Goal: Complete application form

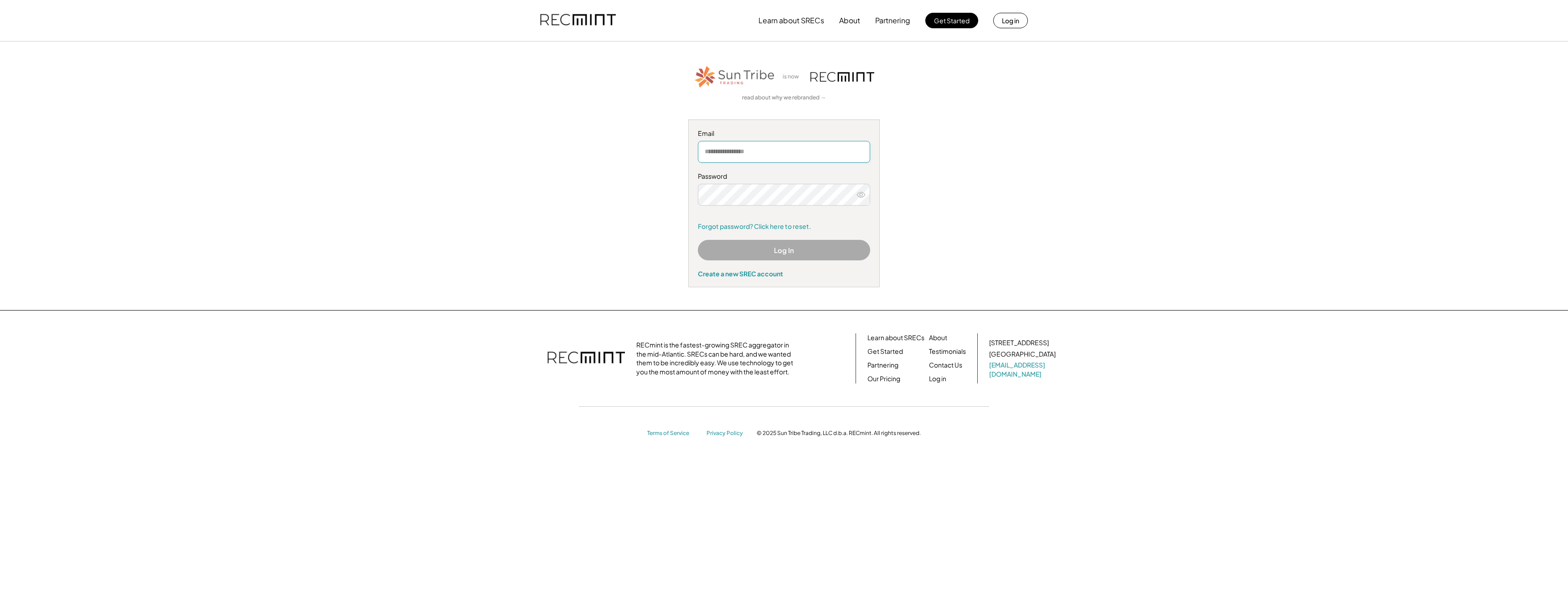
click at [757, 152] on input "email" at bounding box center [783, 152] width 172 height 22
type input "**********"
click at [774, 252] on button "Log In" at bounding box center [783, 250] width 172 height 21
click at [765, 254] on button "Log In" at bounding box center [783, 250] width 172 height 21
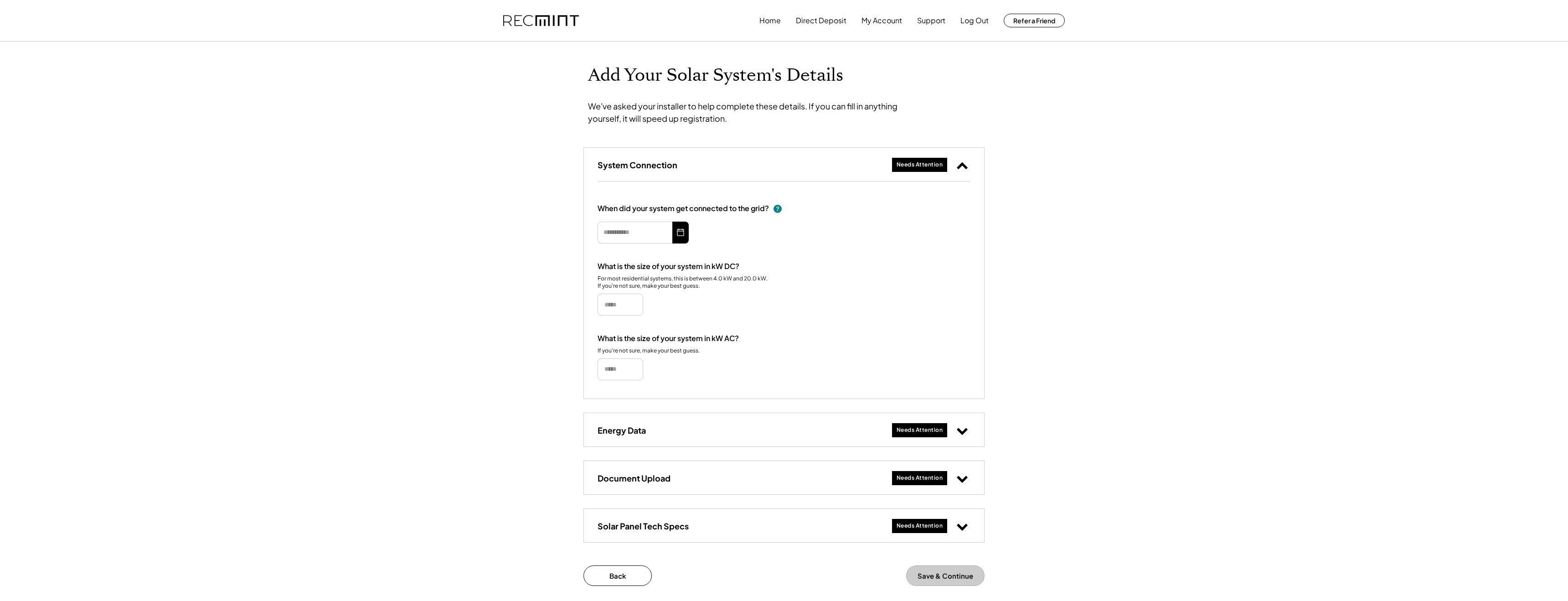
type input "*********"
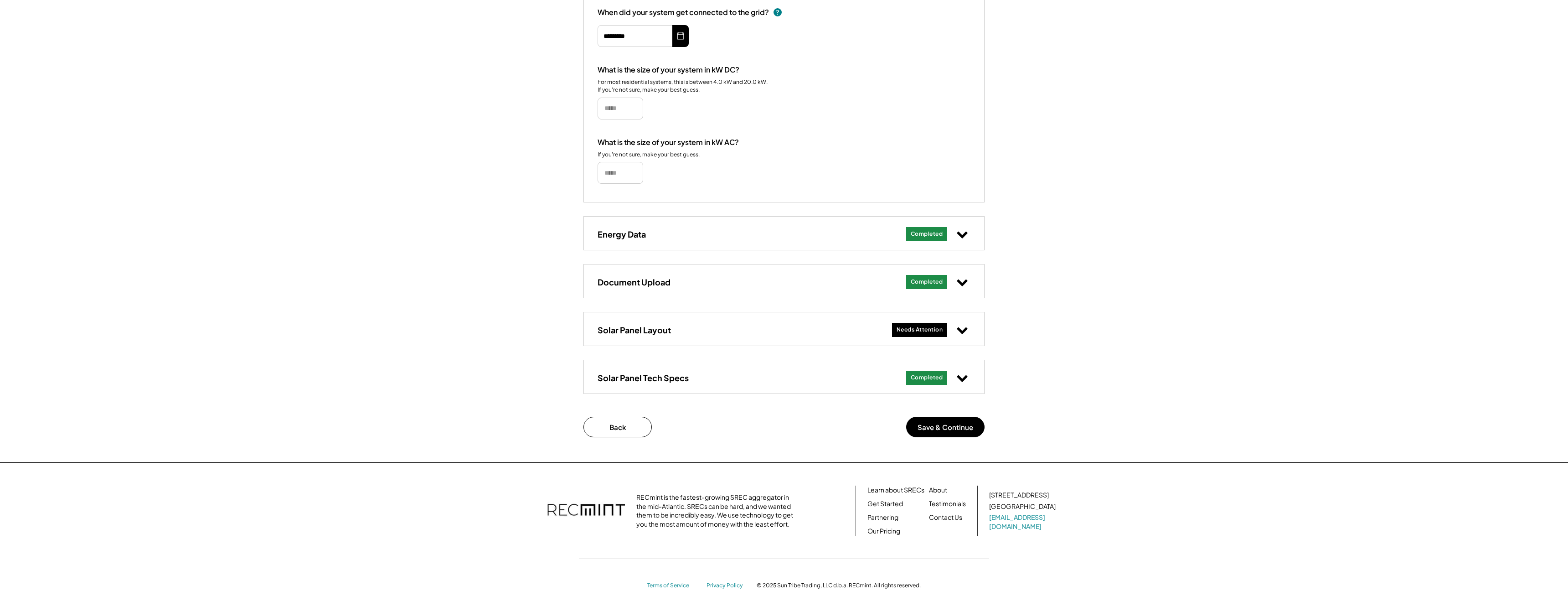
scroll to position [206, 0]
click at [922, 326] on div "Needs Attention" at bounding box center [920, 329] width 46 height 8
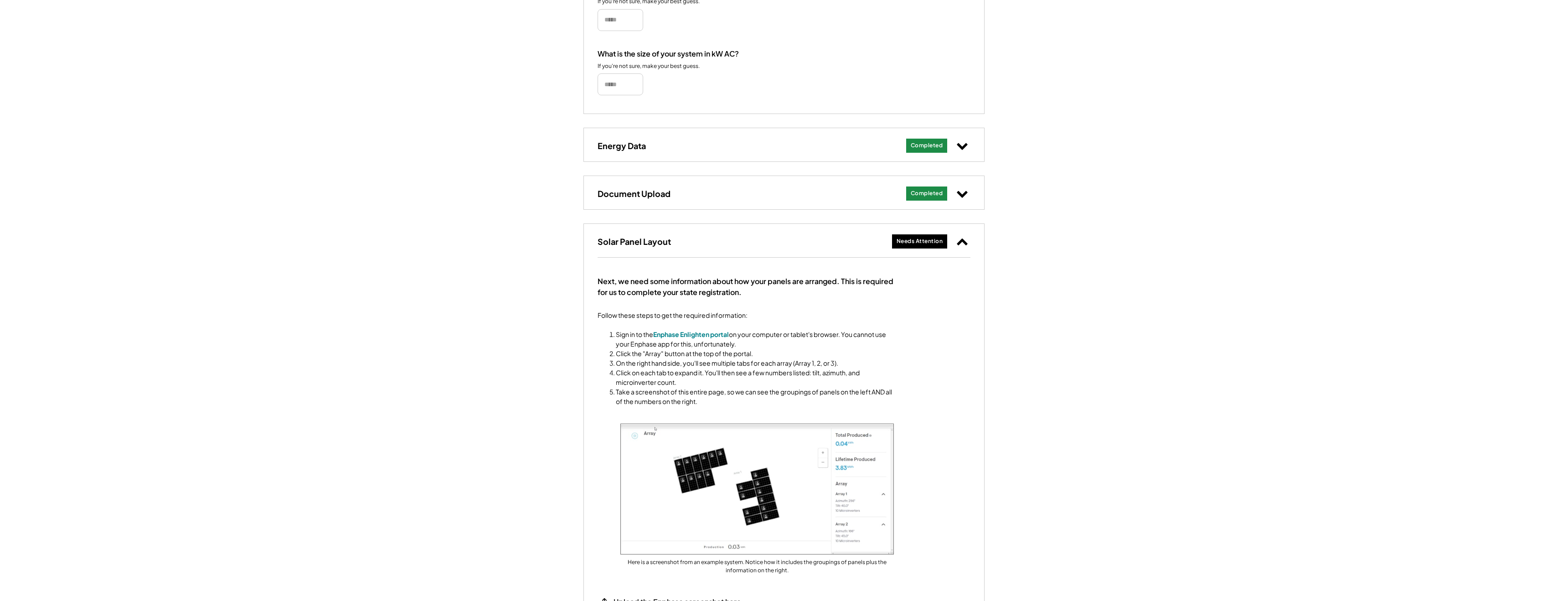
scroll to position [290, 0]
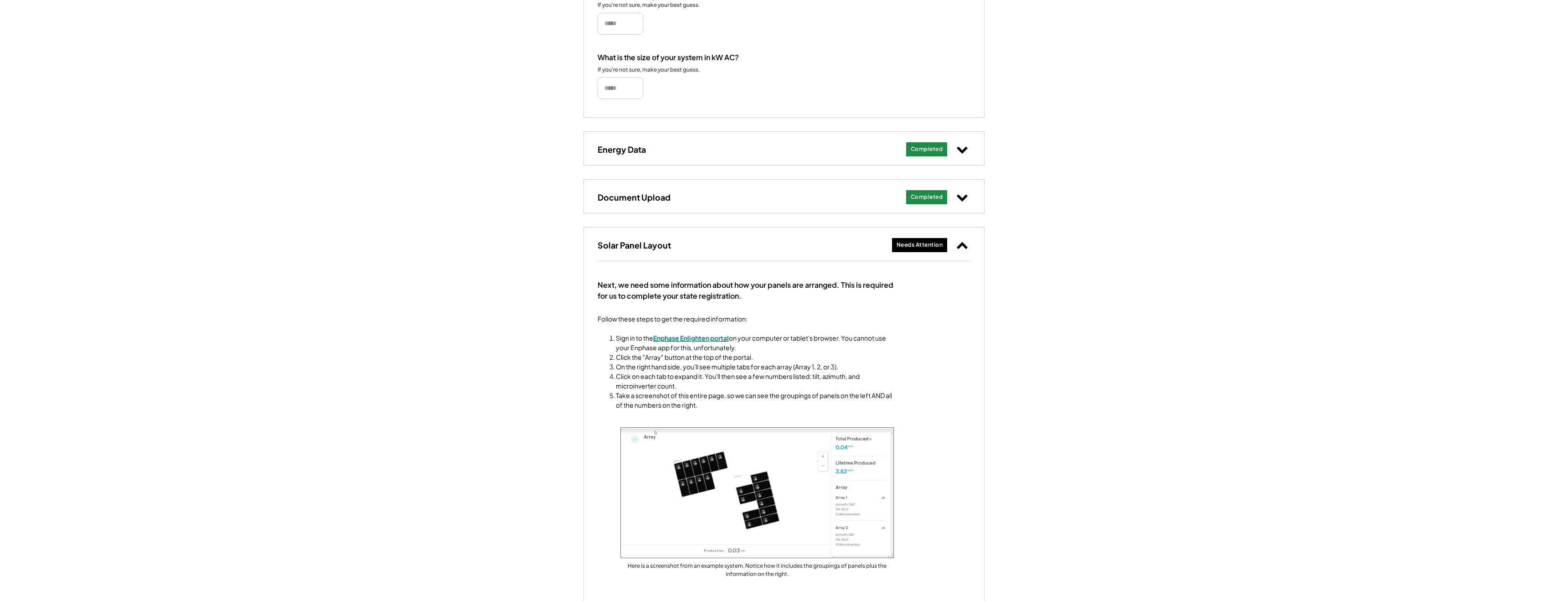
click at [690, 338] on font "Enphase Enlighten portal" at bounding box center [691, 337] width 75 height 8
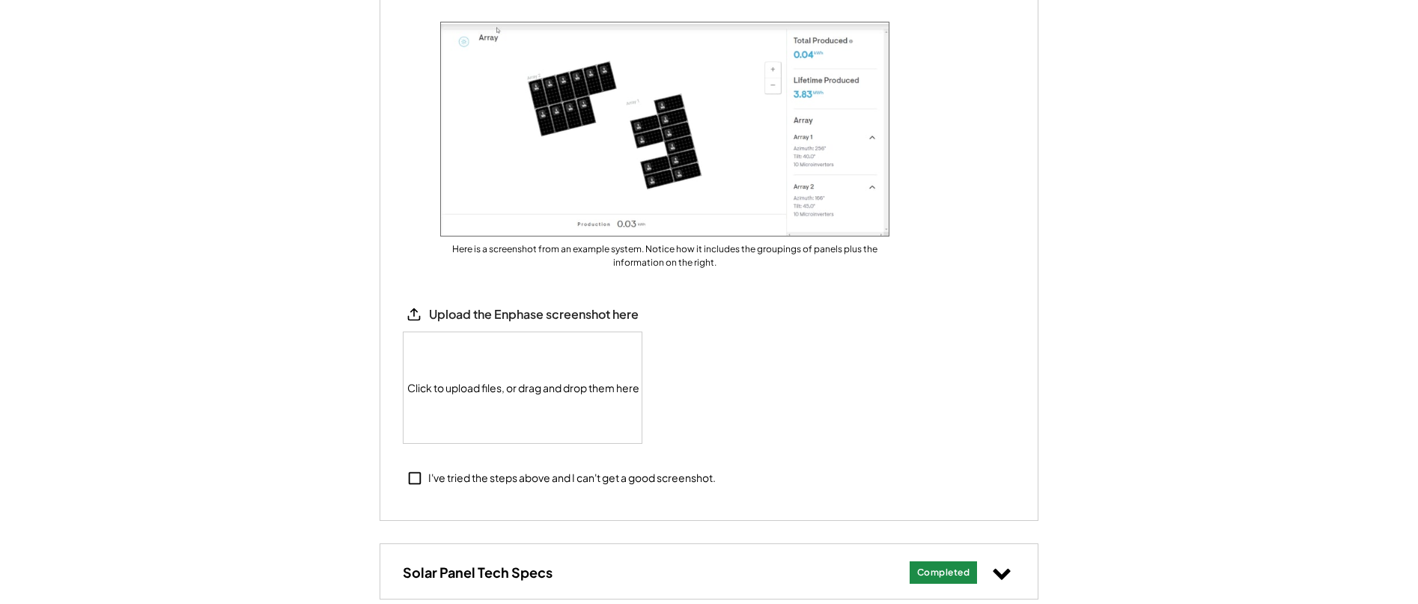
scroll to position [1160, 0]
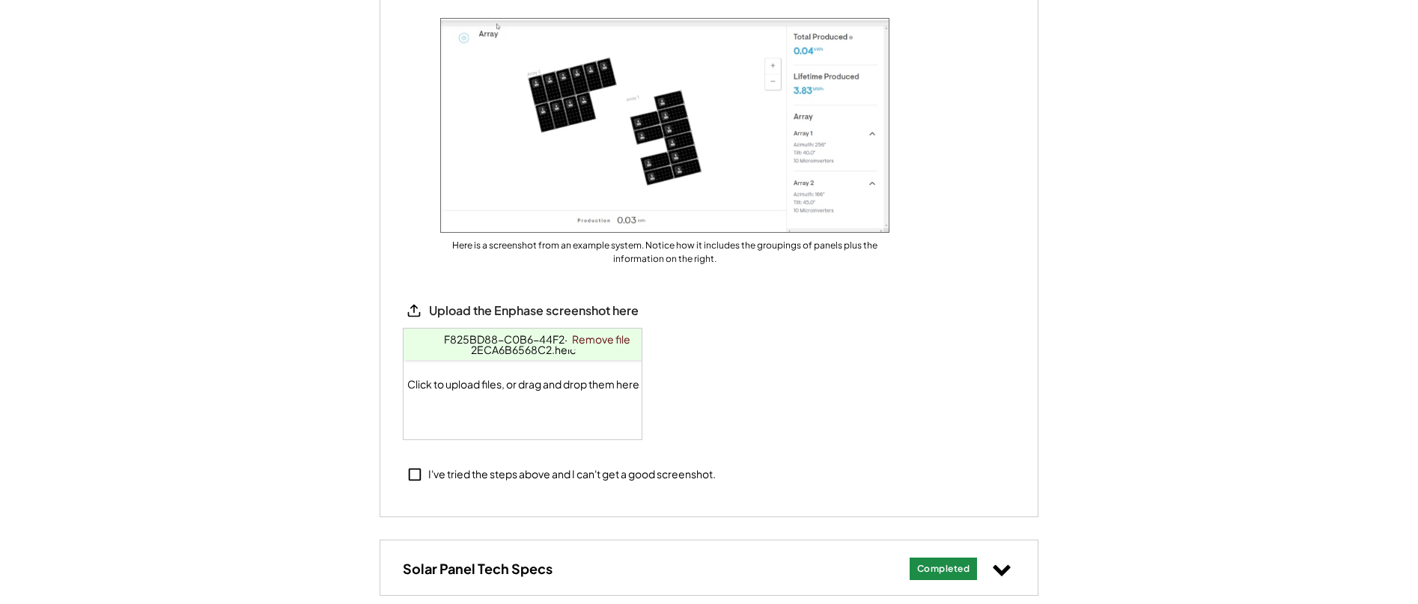
click at [499, 337] on span "F825BD88-C0B6-44F2-8E54-2ECA6B6568C2.heic" at bounding box center [524, 344] width 160 height 24
click at [592, 335] on link "Remove file" at bounding box center [601, 339] width 69 height 21
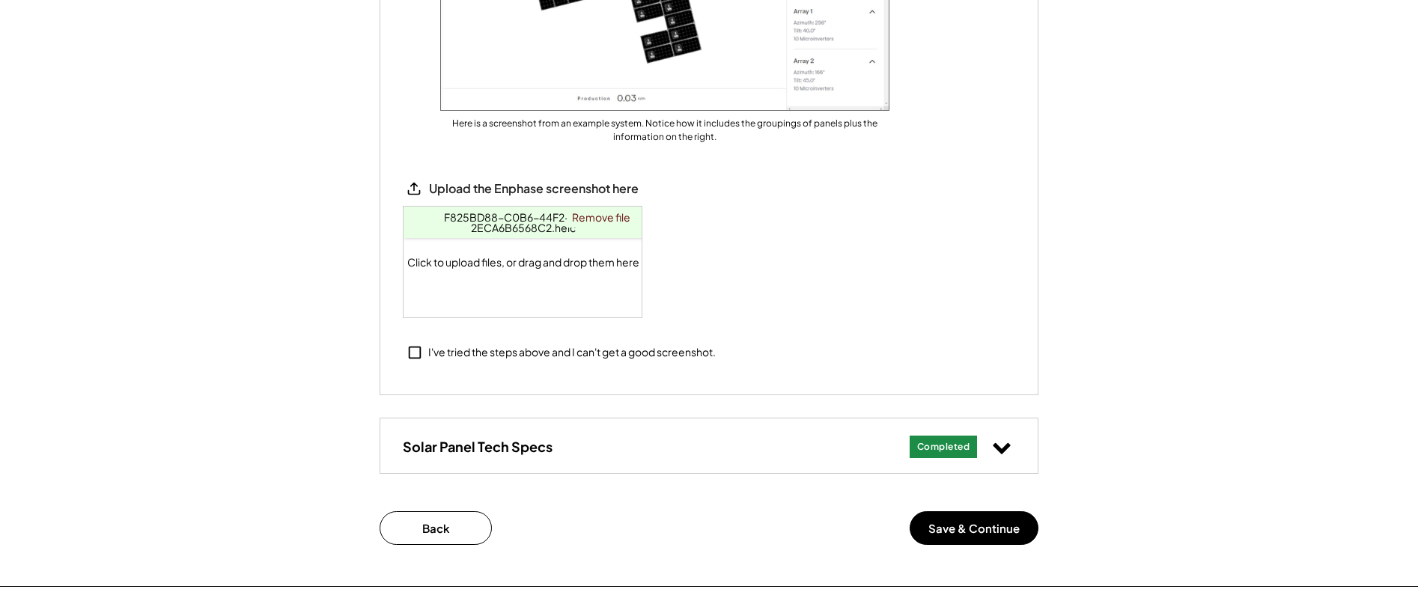
scroll to position [1288, 0]
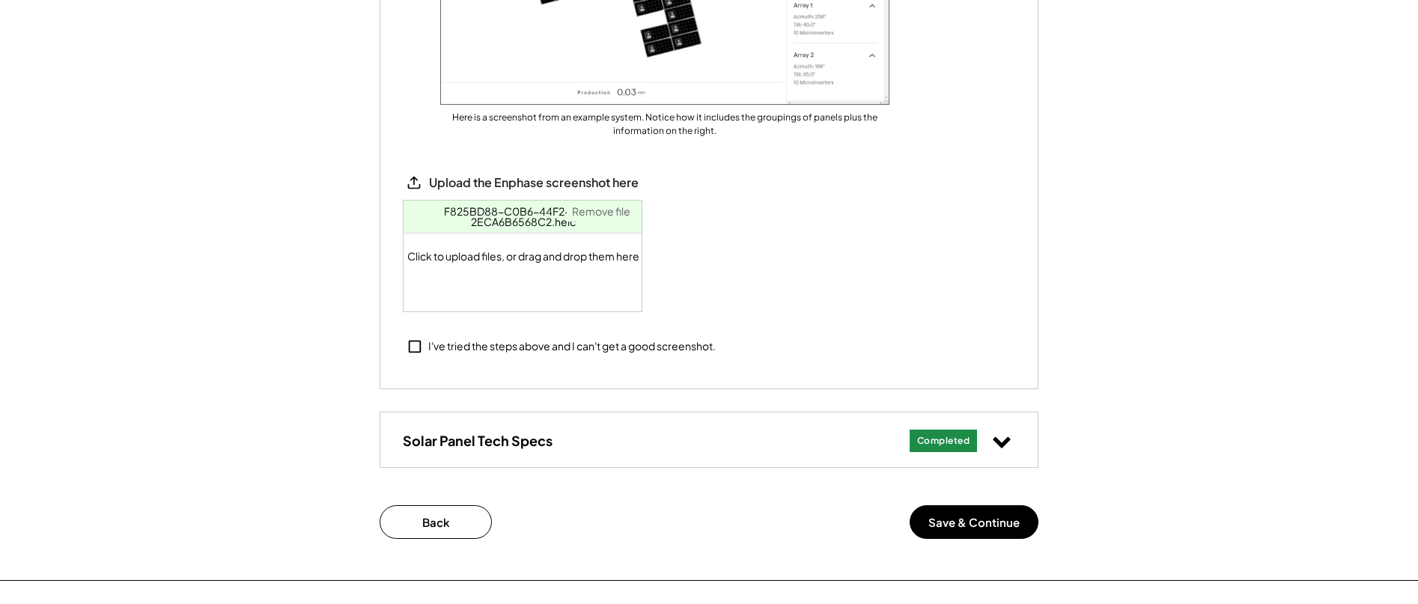
click at [603, 209] on link "Remove file" at bounding box center [601, 211] width 69 height 21
click at [970, 523] on button "Save & Continue" at bounding box center [974, 522] width 129 height 34
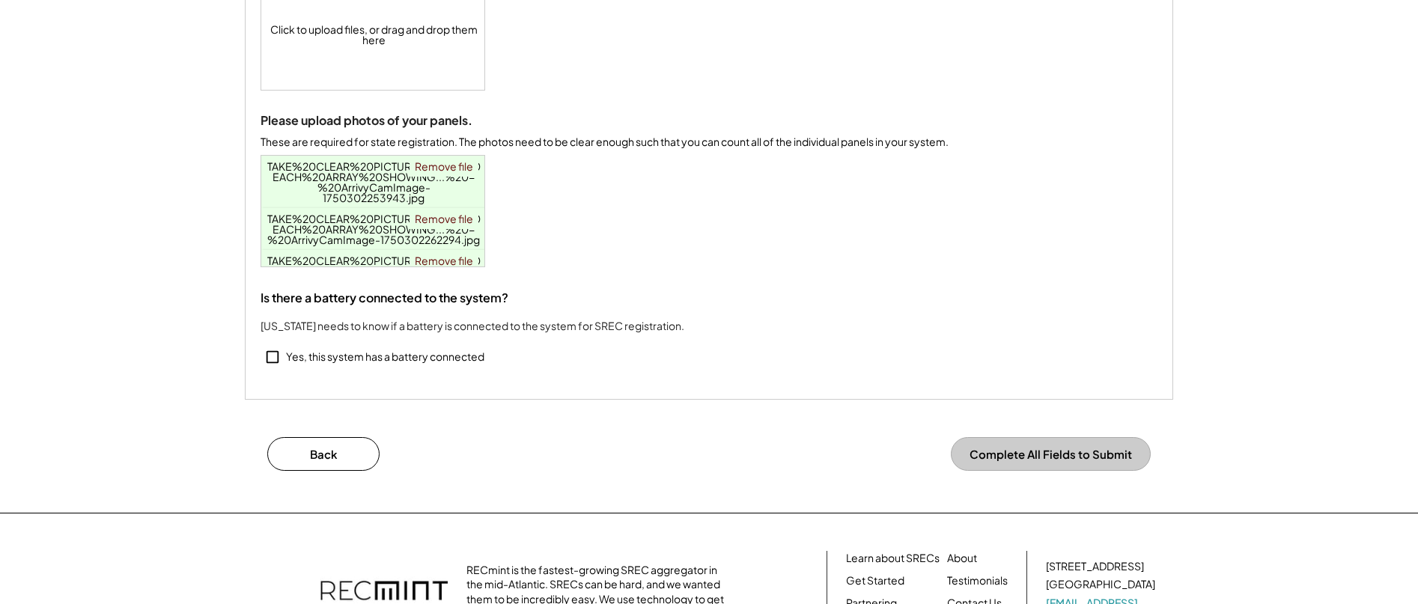
scroll to position [364, 0]
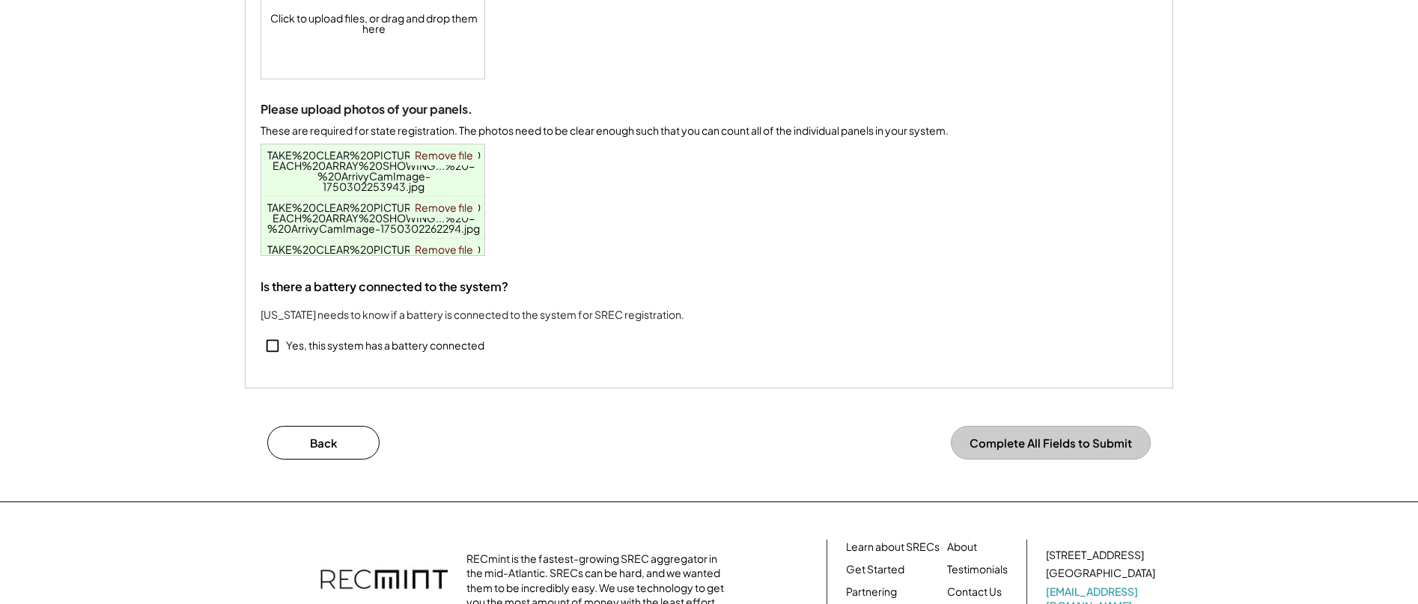
click at [1052, 447] on button "Complete All Fields to Submit" at bounding box center [1051, 443] width 200 height 34
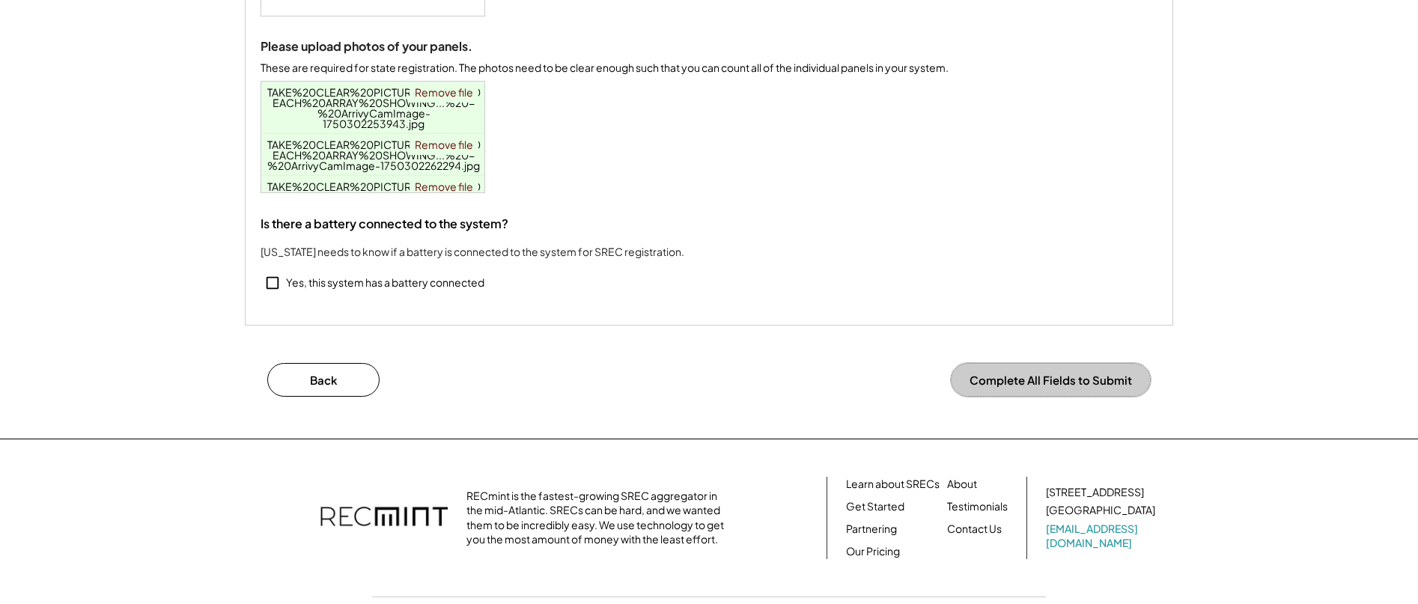
scroll to position [431, 0]
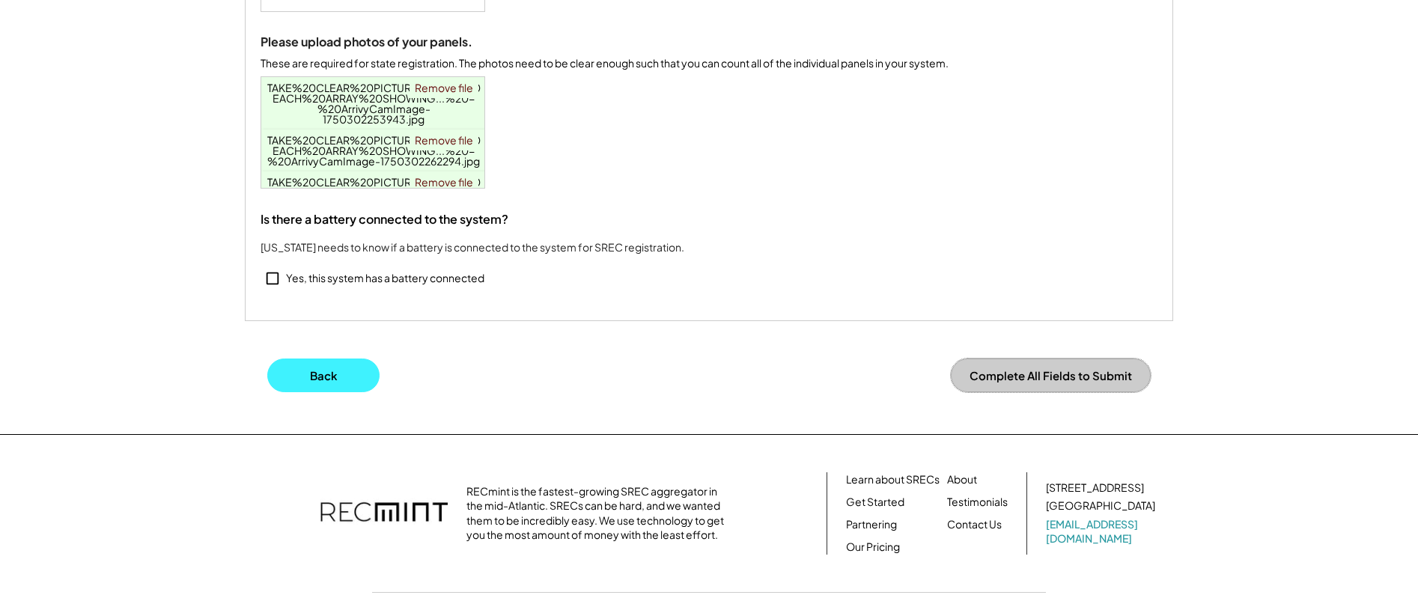
click at [344, 384] on button "Back" at bounding box center [323, 376] width 112 height 34
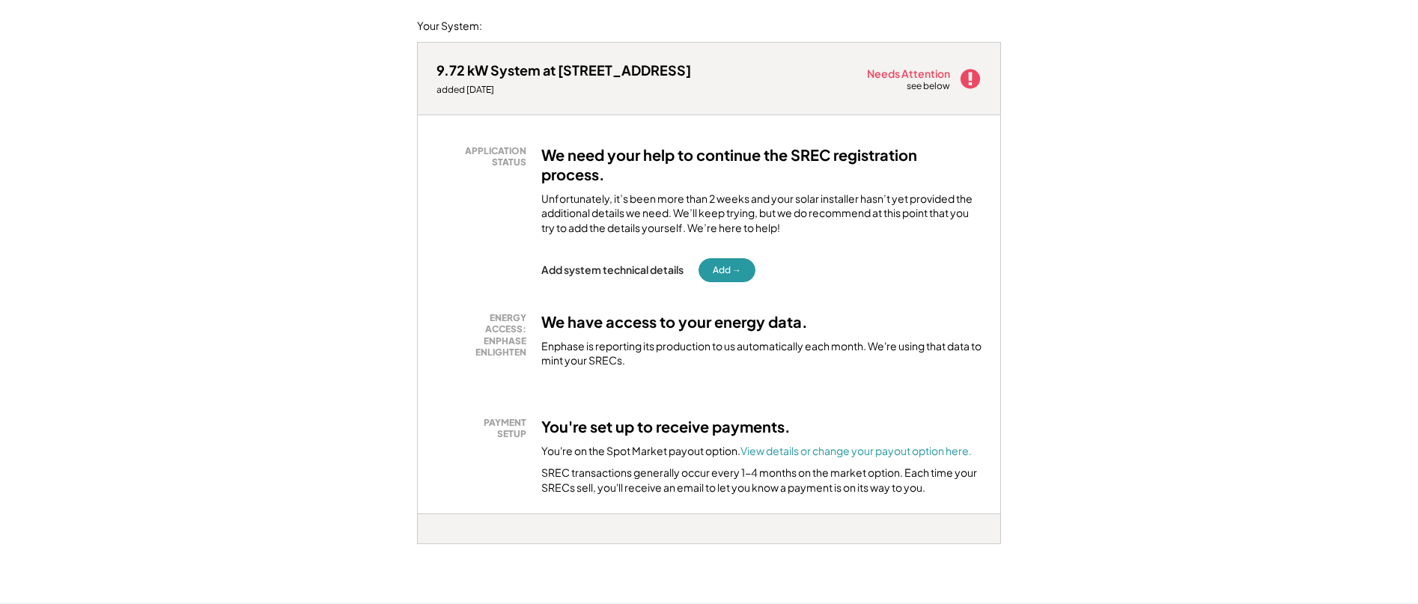
scroll to position [182, 0]
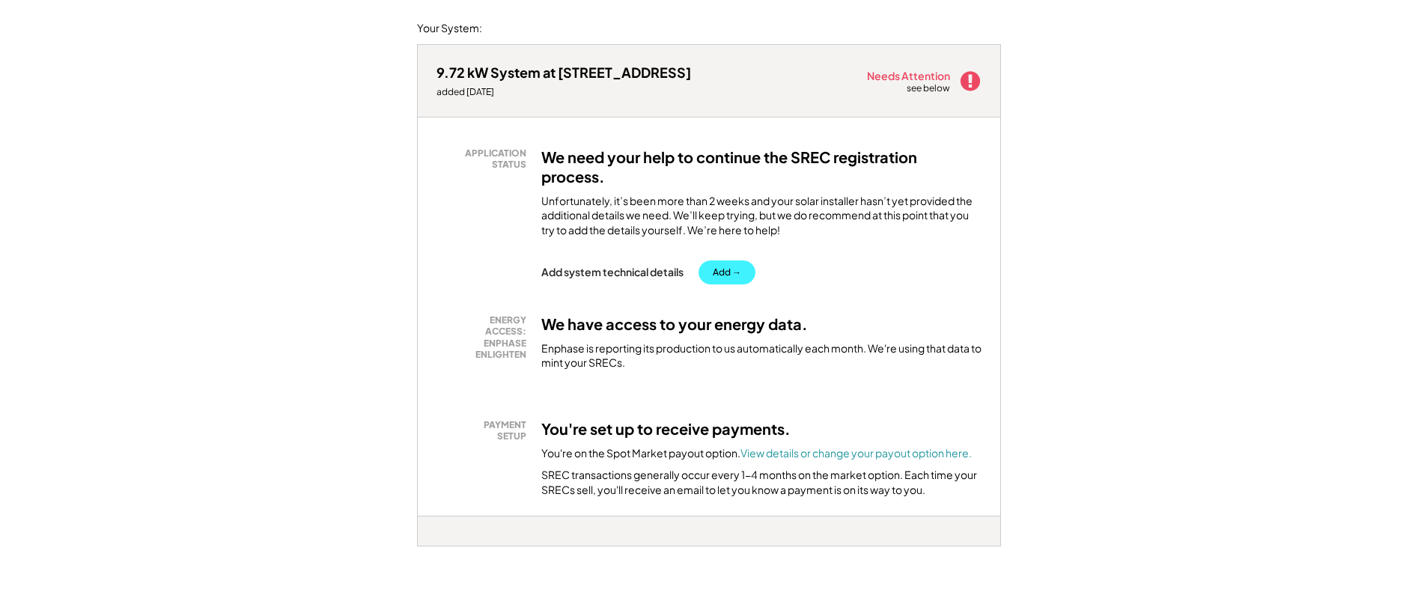
click at [723, 270] on button "Add →" at bounding box center [727, 273] width 57 height 24
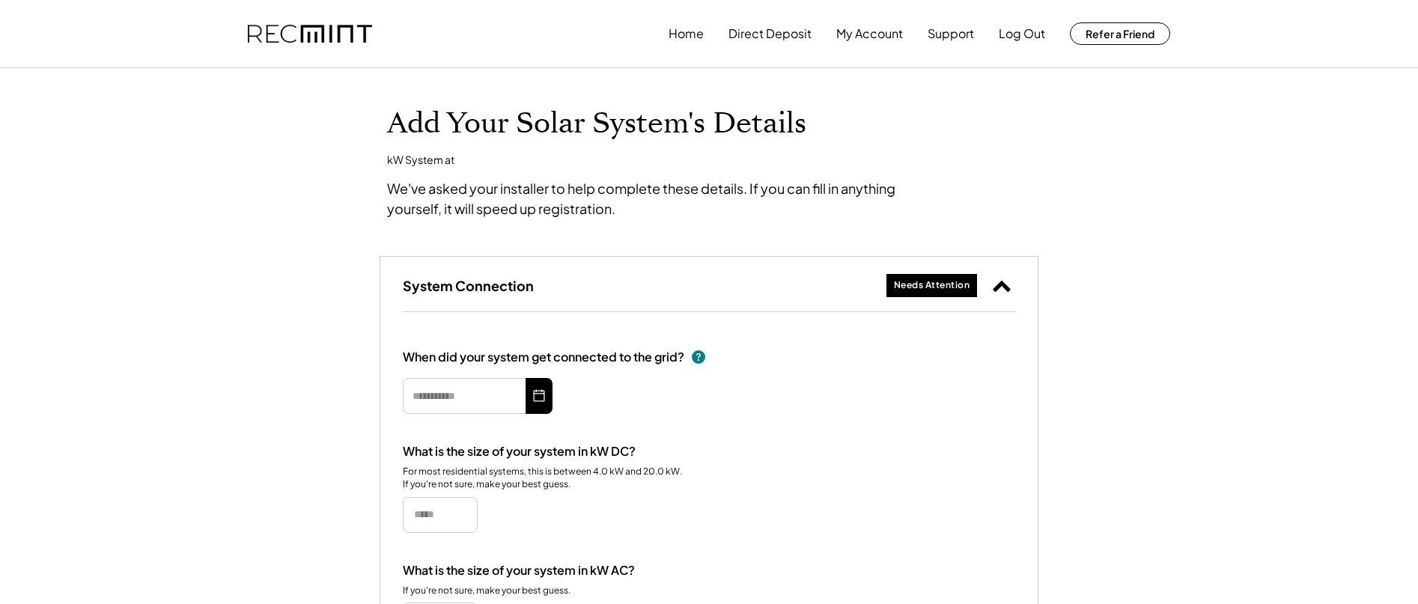
type input "*********"
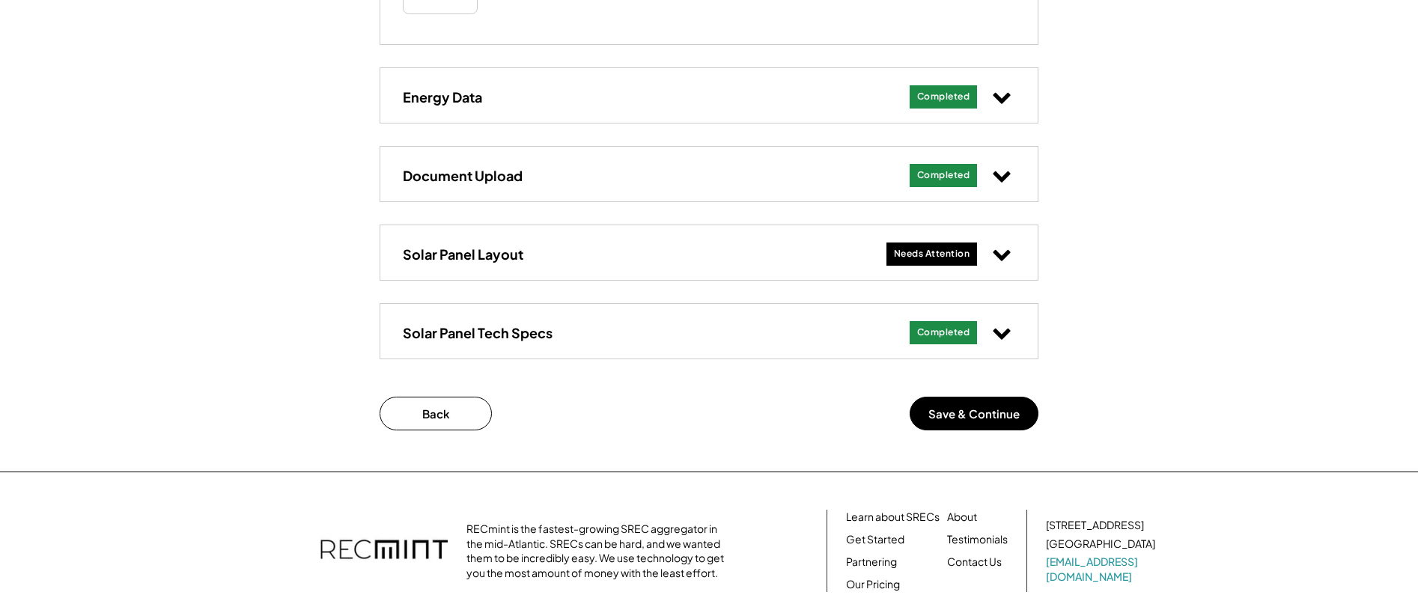
scroll to position [630, 0]
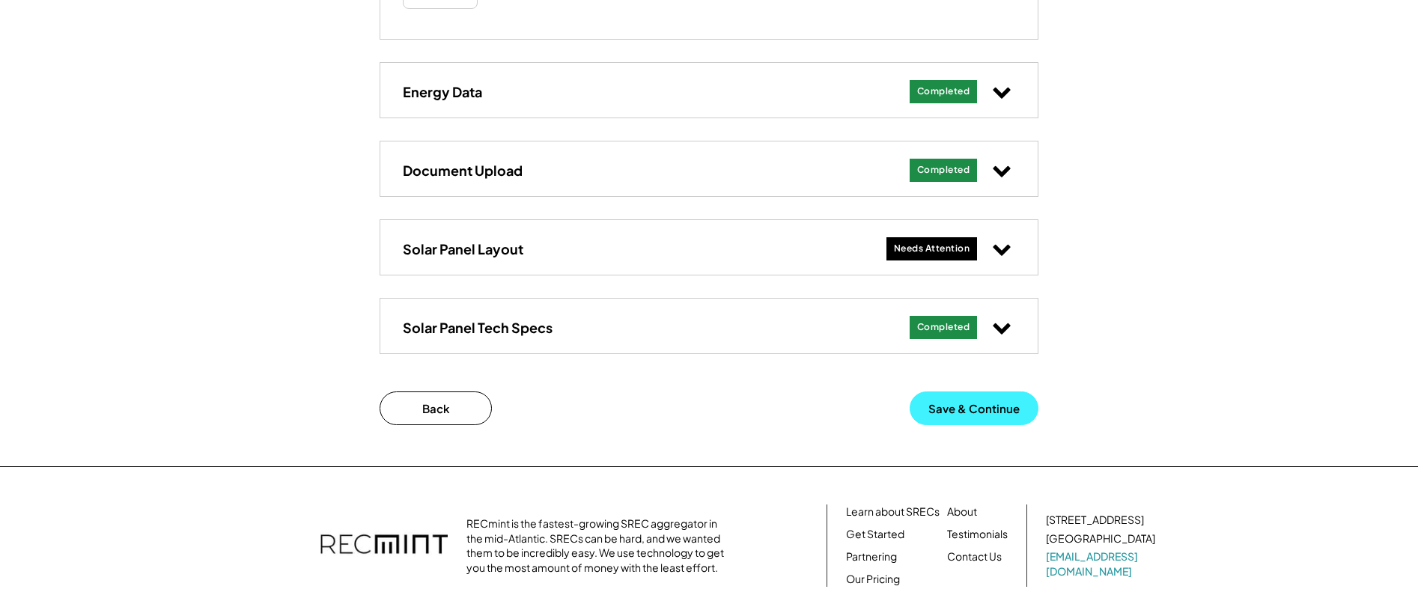
click at [959, 402] on button "Save & Continue" at bounding box center [974, 409] width 129 height 34
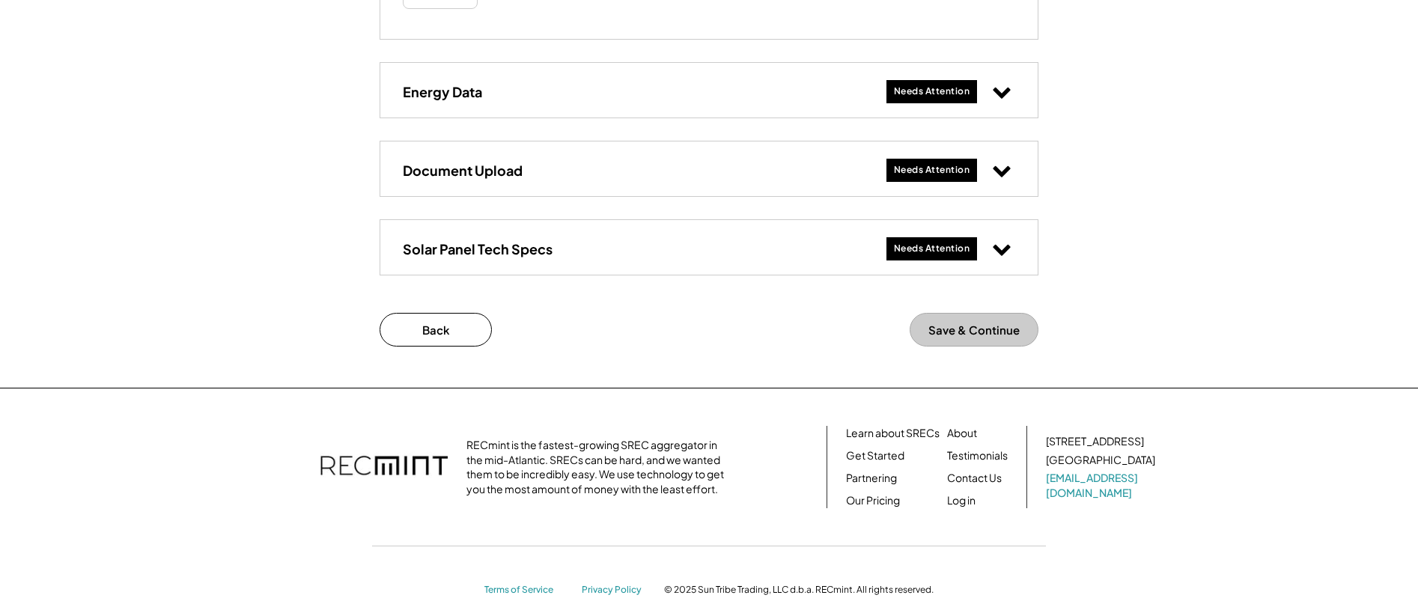
type input "*********"
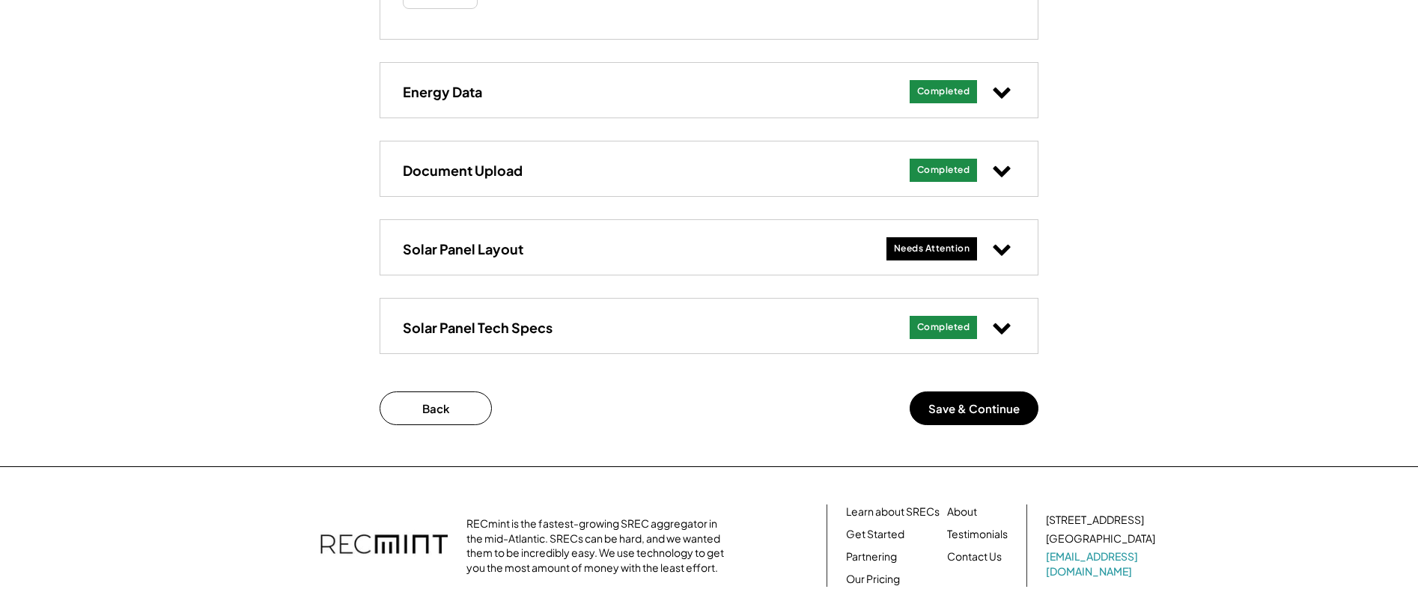
click at [1003, 250] on use at bounding box center [1001, 250] width 17 height 11
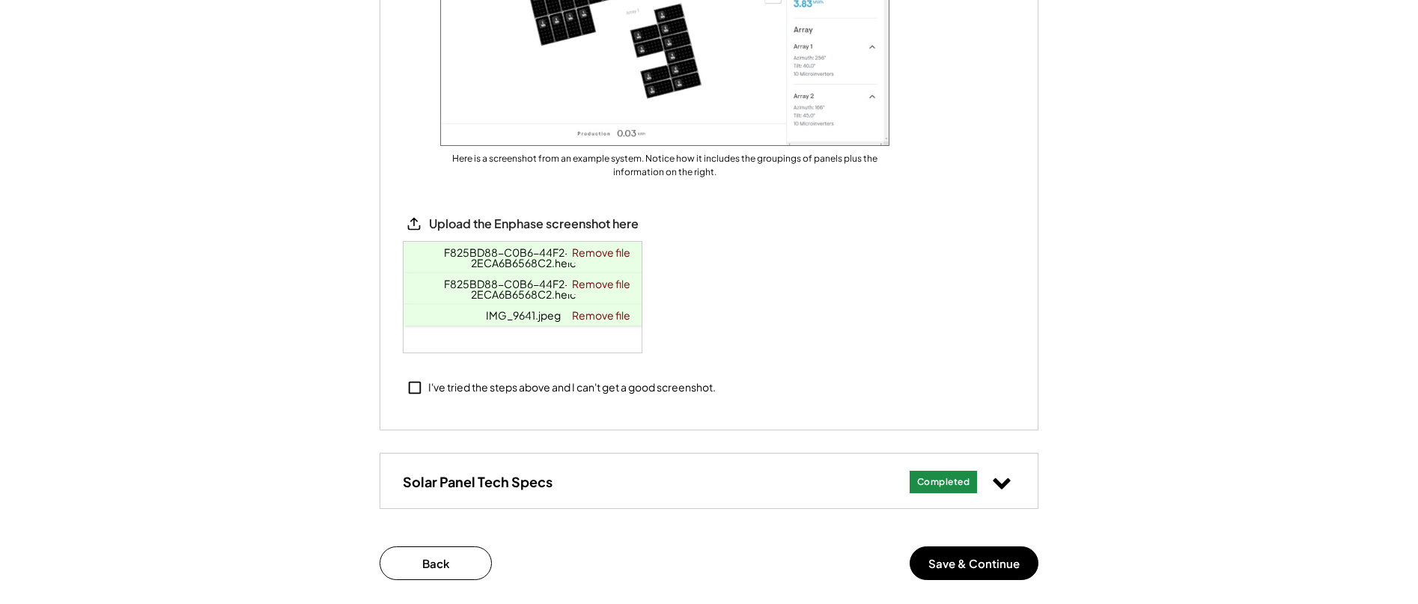
scroll to position [1250, 0]
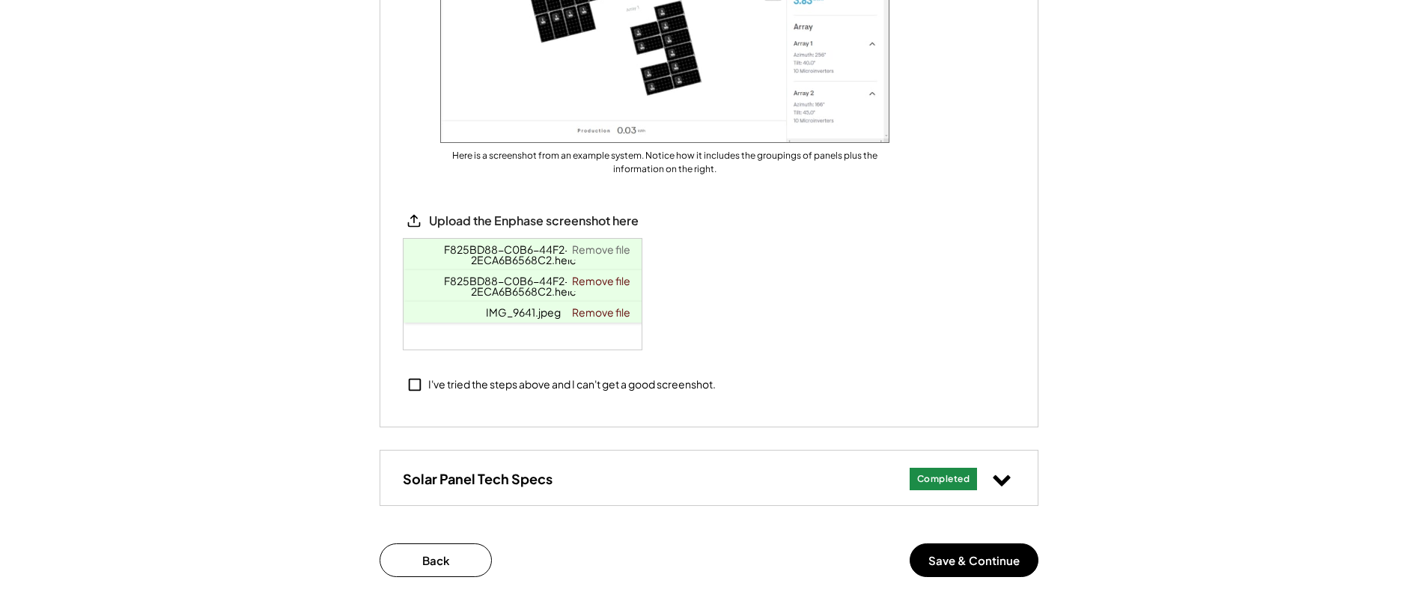
click at [595, 246] on link "Remove file" at bounding box center [601, 249] width 69 height 21
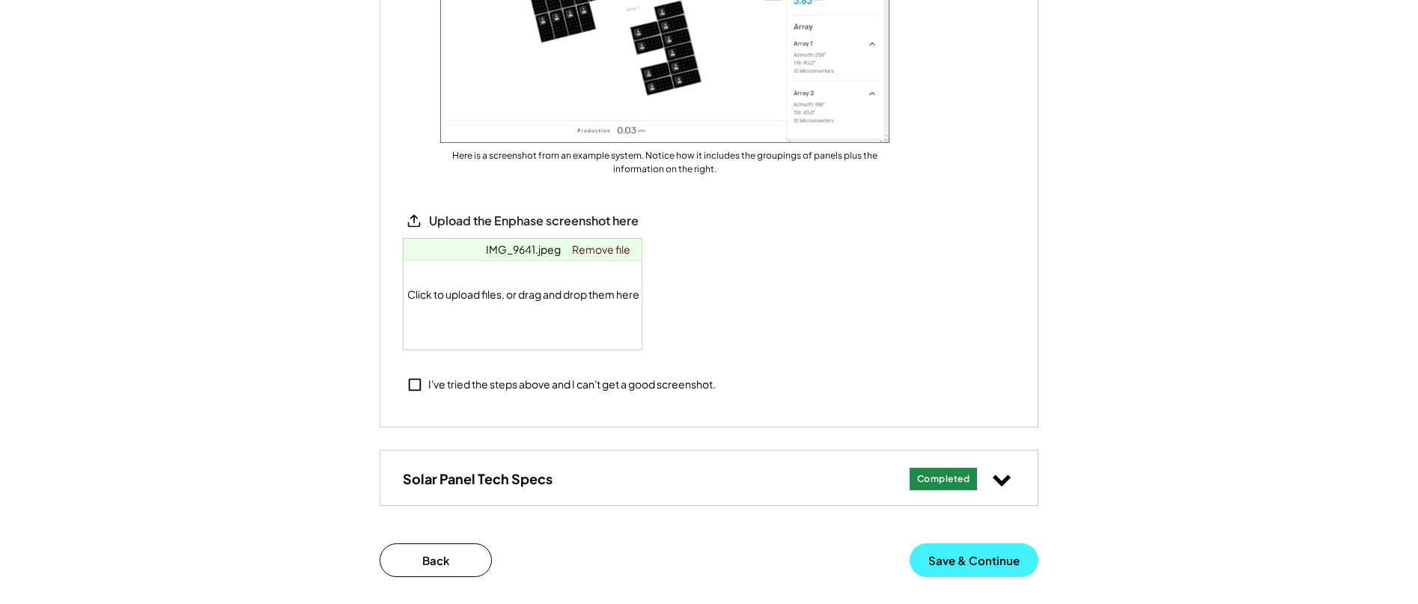
click at [973, 559] on button "Save & Continue" at bounding box center [974, 561] width 129 height 34
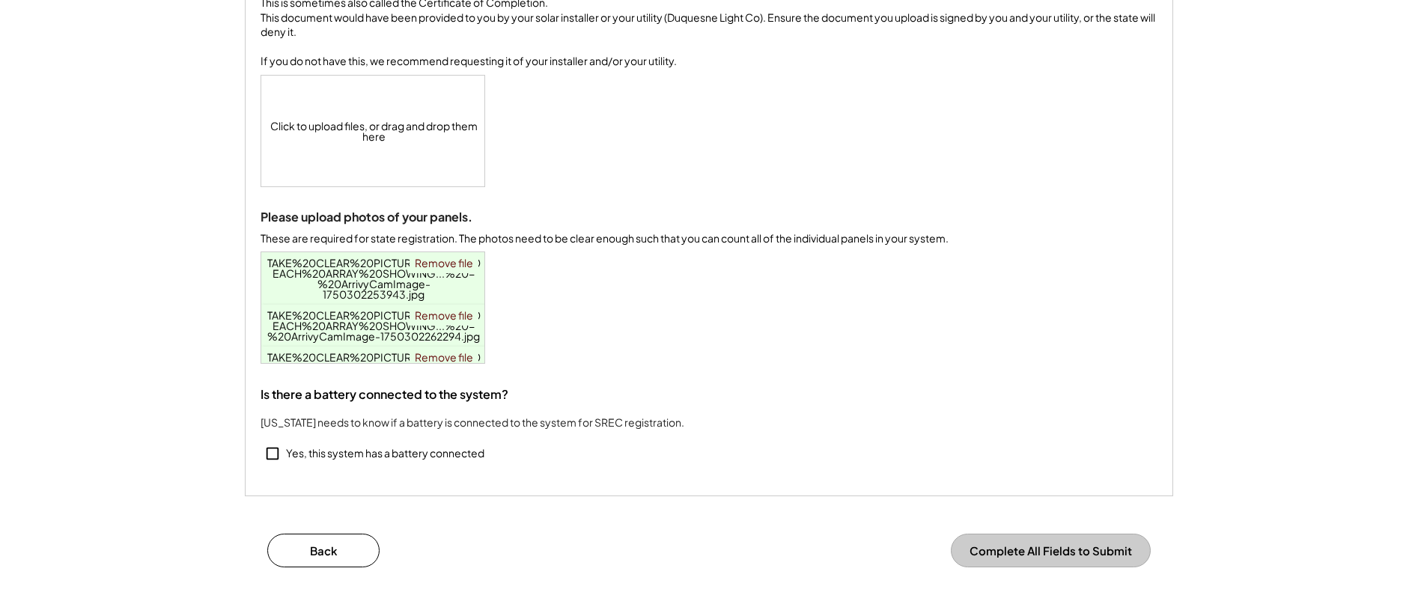
scroll to position [258, 0]
click at [350, 277] on span "TAKE%20CLEAR%20PICTURE%20OF%20EACH%20ARRAY%20SHOWING...%20-%20ArrivyCamImage-17…" at bounding box center [373, 277] width 213 height 45
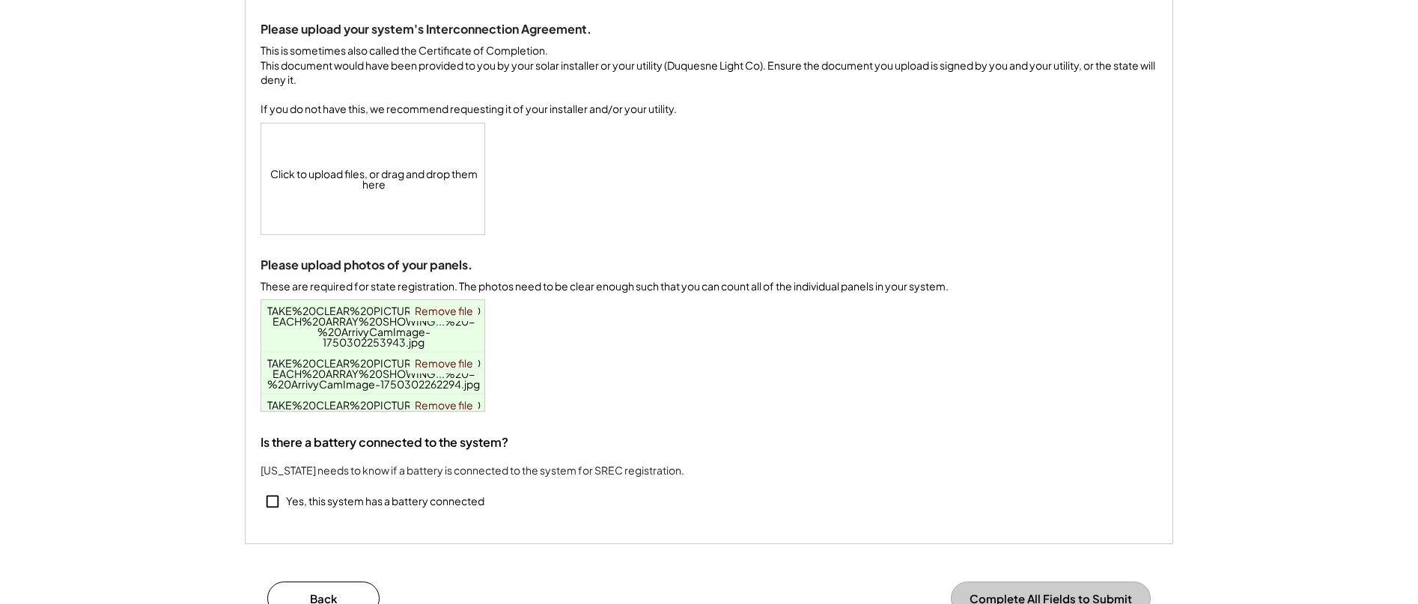
scroll to position [207, 0]
click at [364, 162] on div "Click to upload files, or drag and drop them here" at bounding box center [373, 180] width 225 height 111
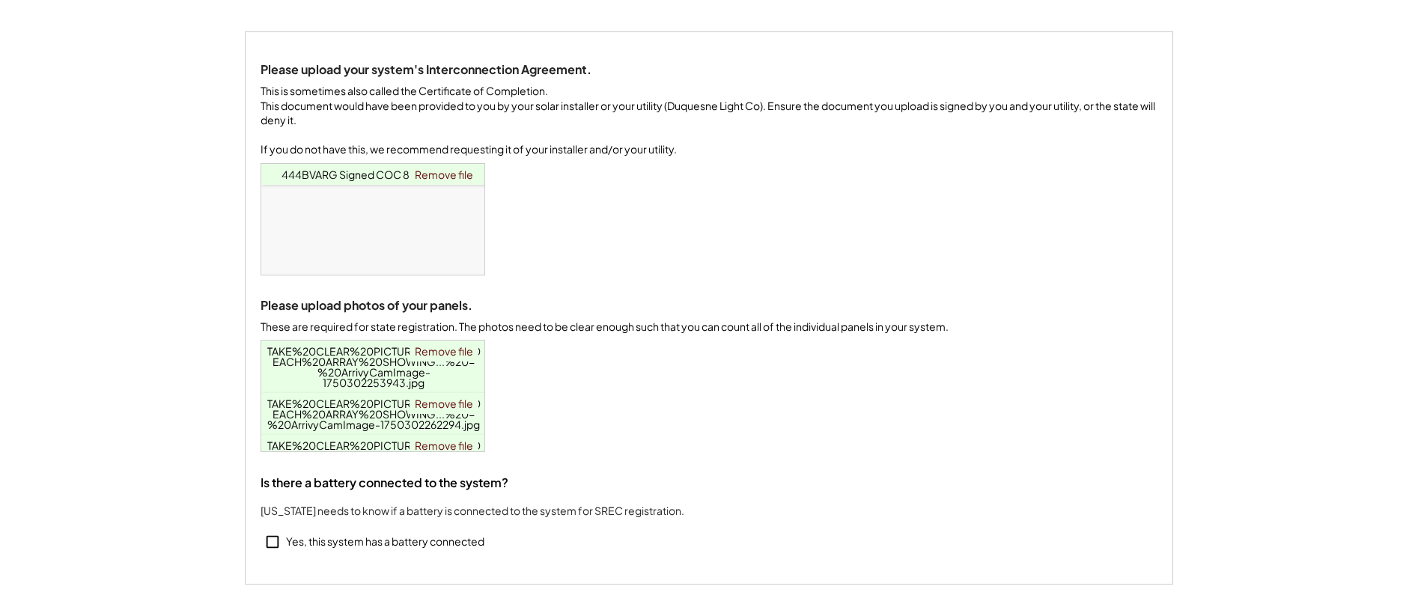
scroll to position [163, 0]
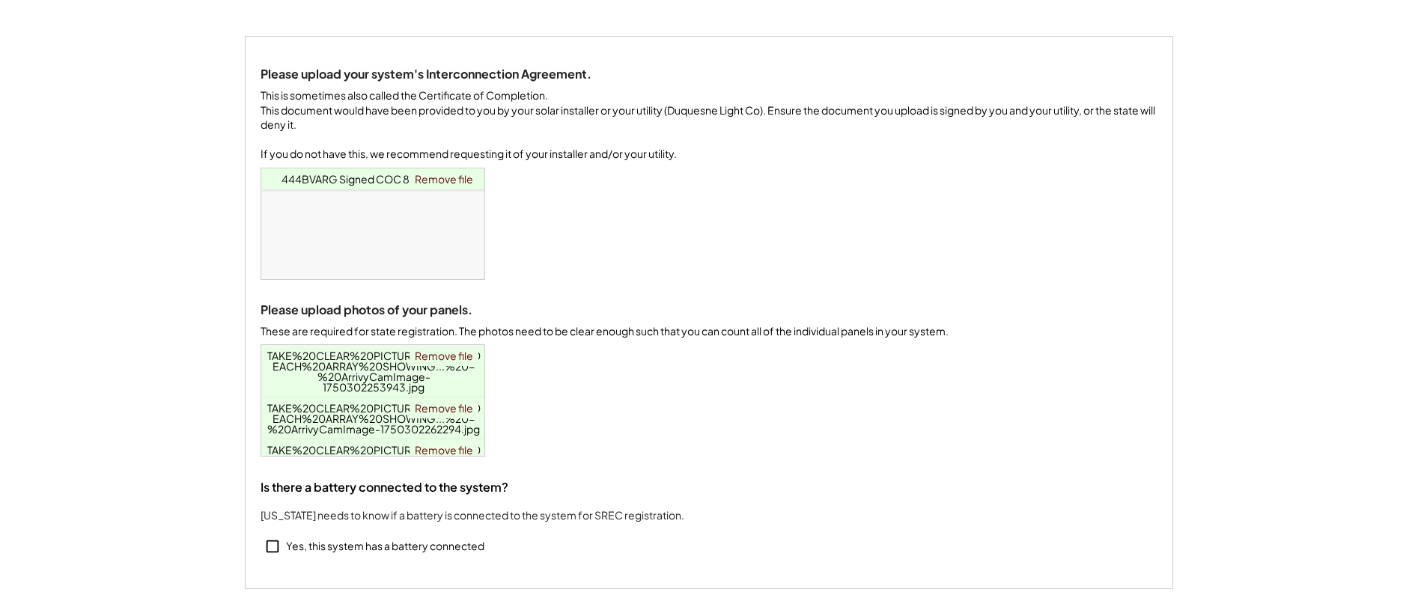
click at [416, 240] on div "Click to upload files, or drag and drop them here 444BVARG Signed COC 8.7 copy.…" at bounding box center [373, 223] width 225 height 111
click at [442, 189] on link "Remove file" at bounding box center [444, 178] width 69 height 21
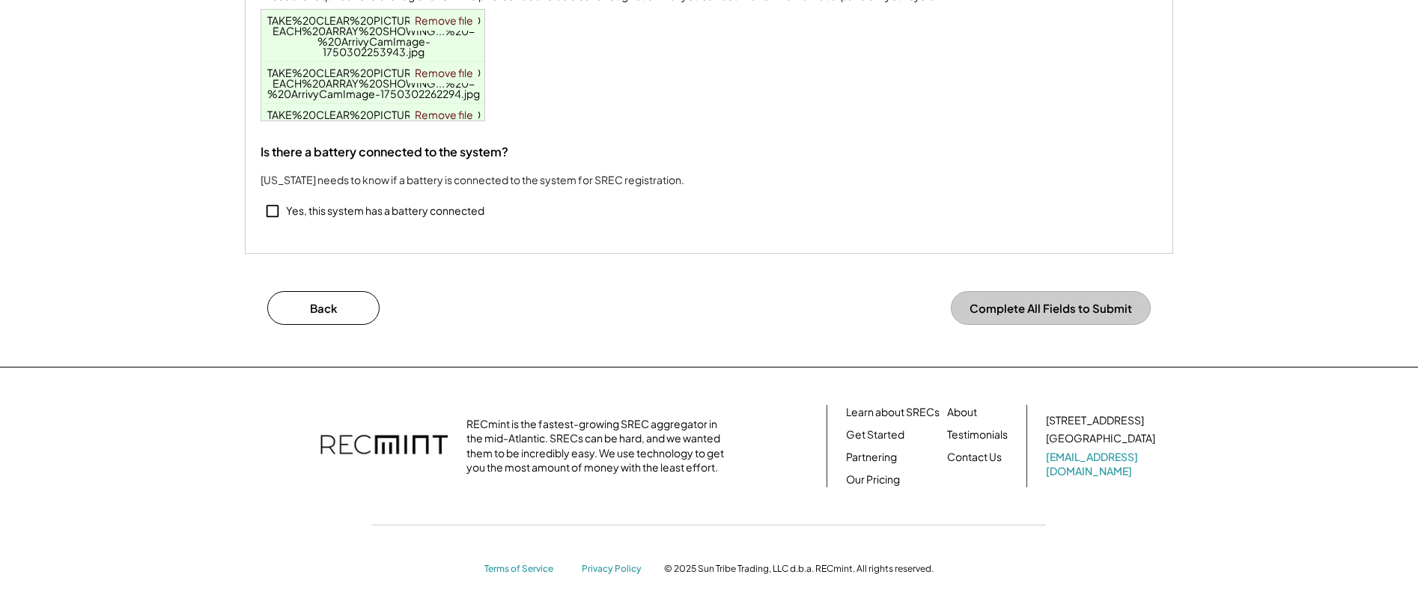
scroll to position [522, 0]
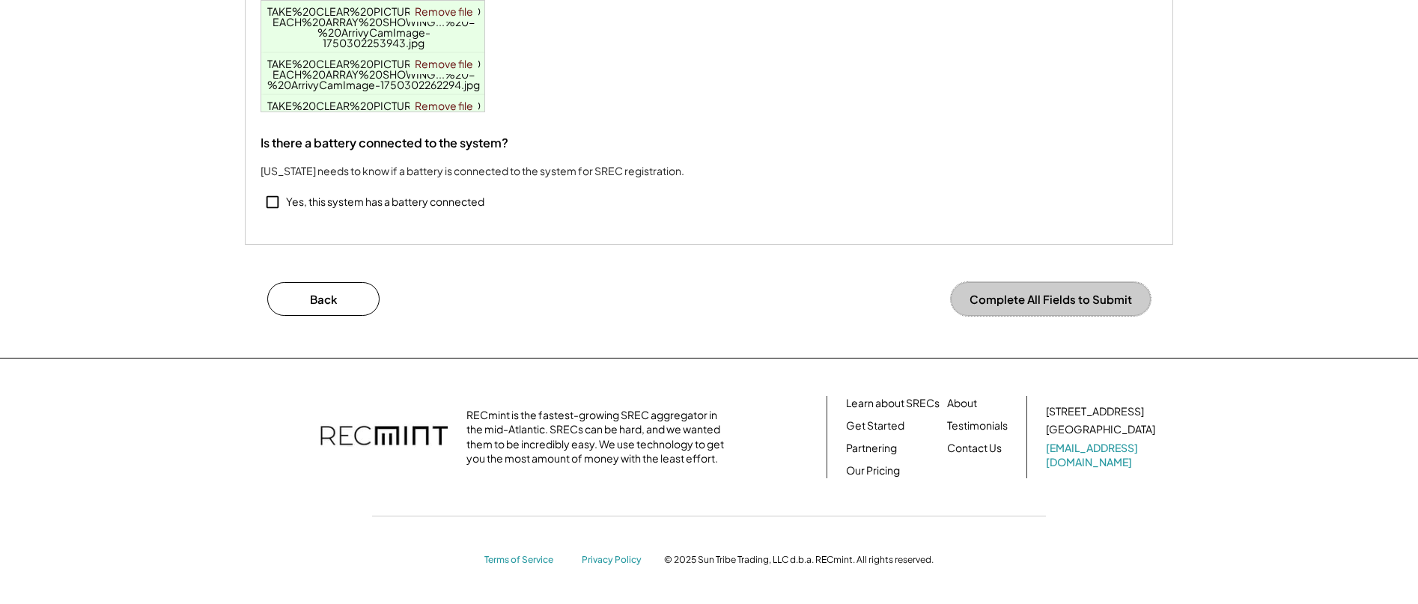
click at [1049, 294] on button "Complete All Fields to Submit" at bounding box center [1051, 299] width 200 height 34
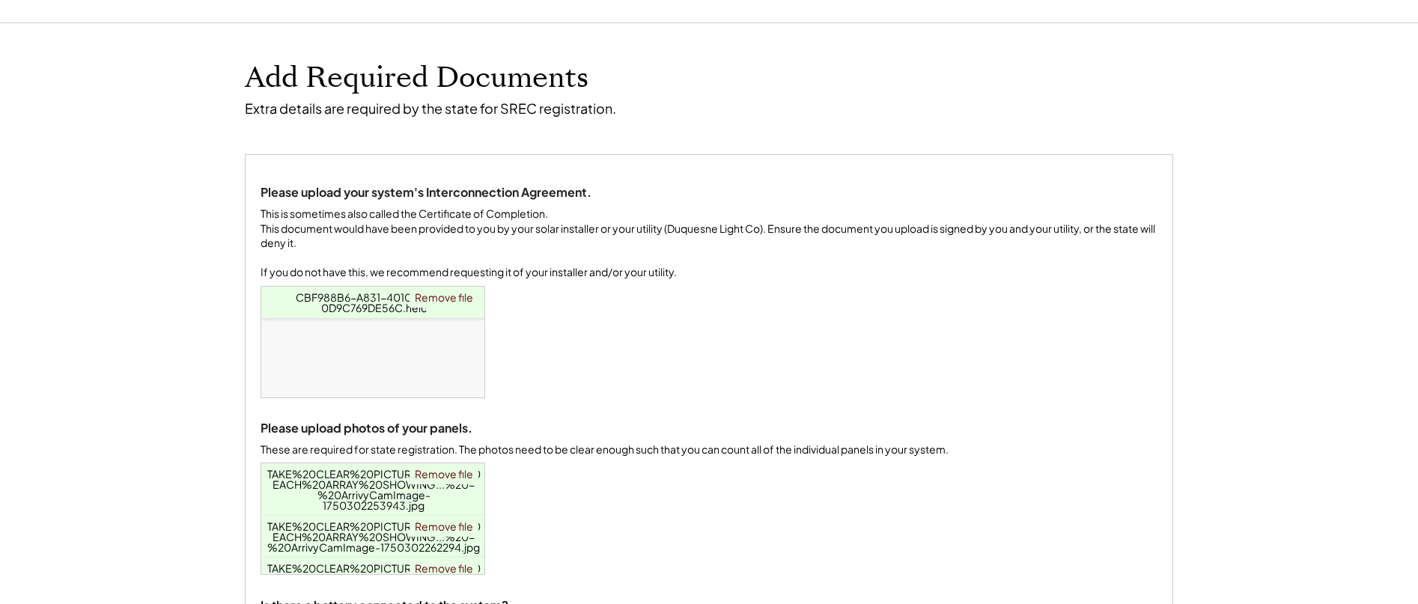
scroll to position [46, 0]
click at [440, 307] on link "Remove file" at bounding box center [444, 296] width 69 height 21
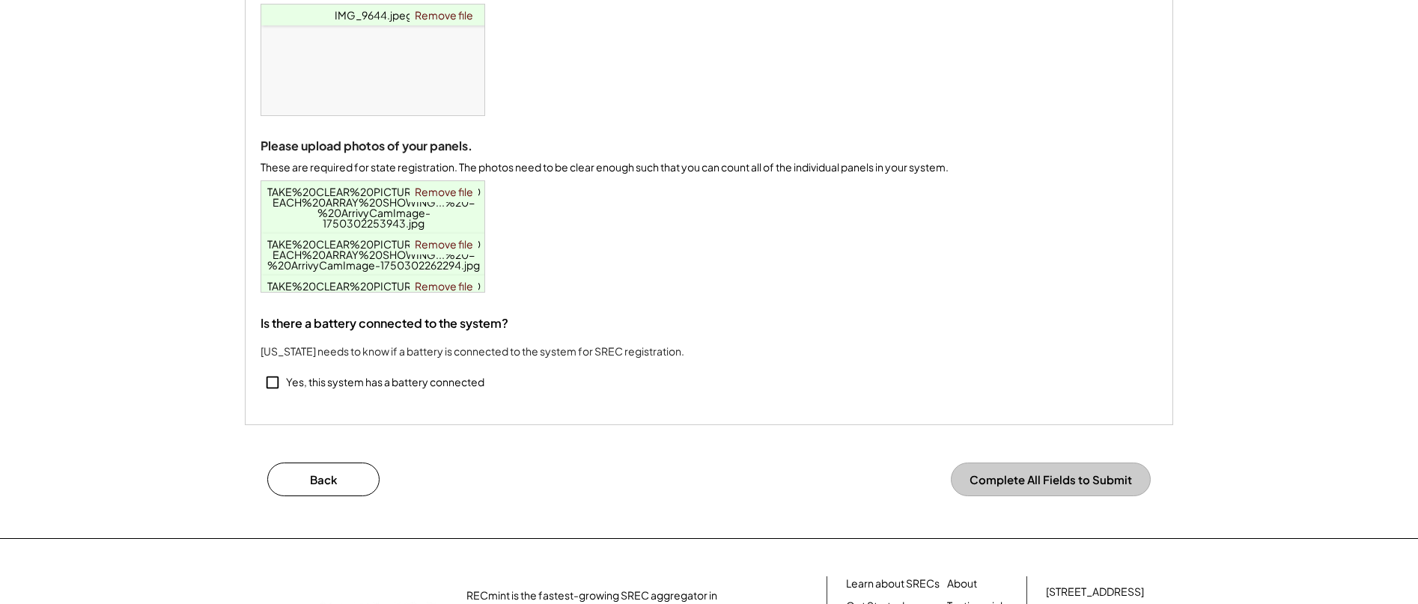
scroll to position [329, 0]
click at [271, 386] on use at bounding box center [273, 380] width 13 height 13
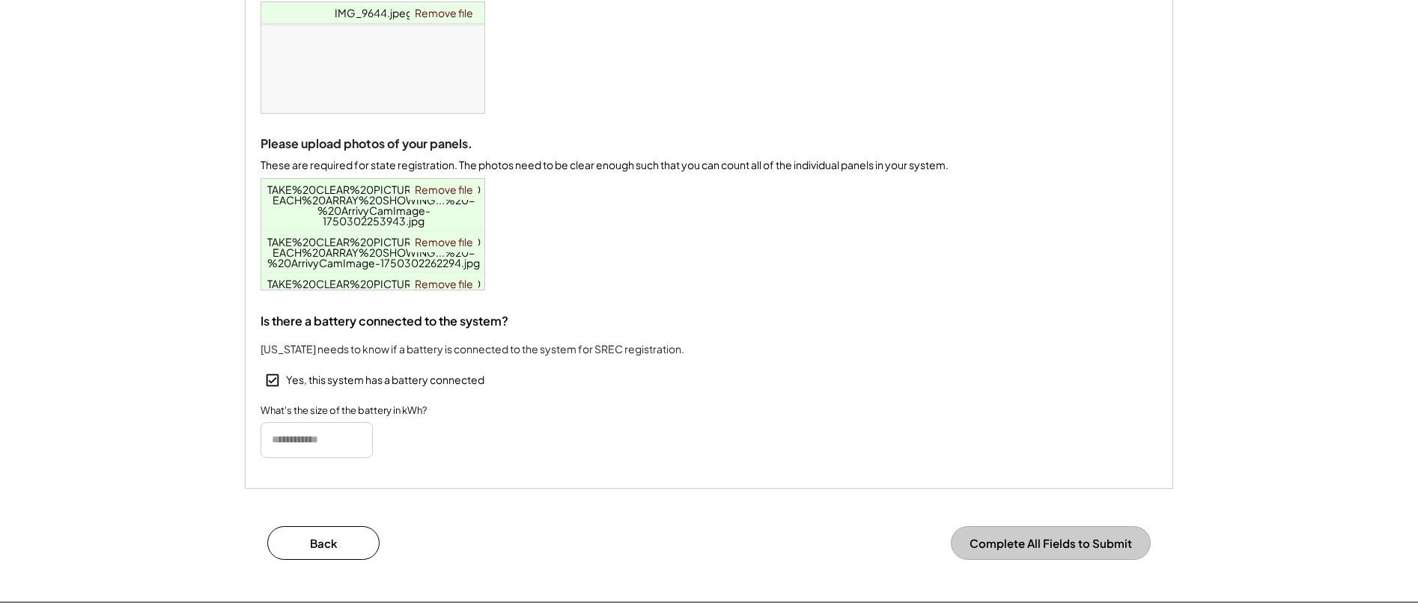
click at [269, 389] on icon at bounding box center [272, 380] width 16 height 16
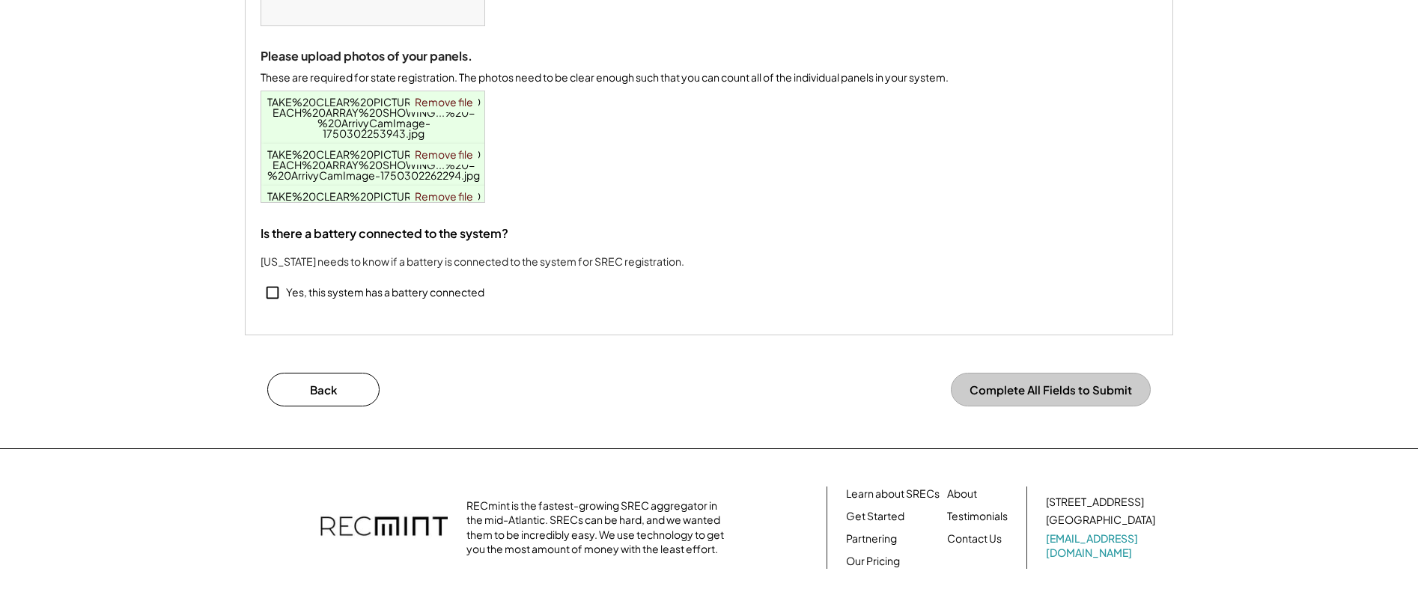
scroll to position [415, 0]
click at [1018, 397] on button "Complete All Fields to Submit" at bounding box center [1051, 392] width 200 height 34
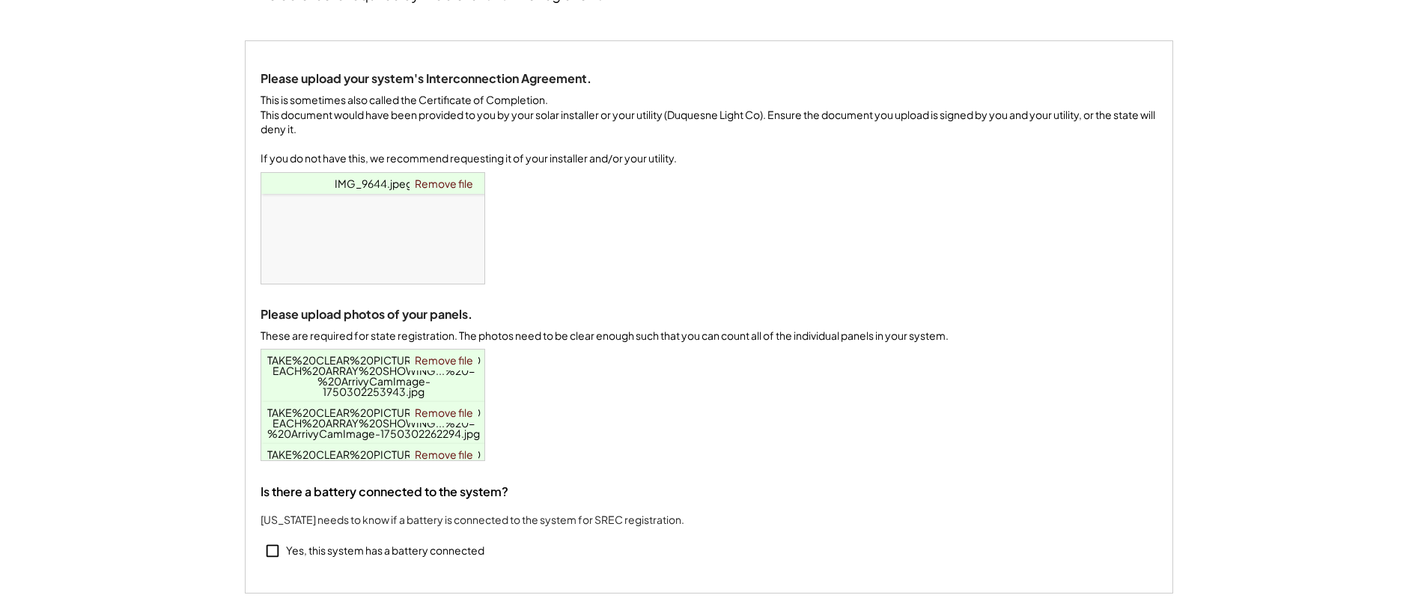
scroll to position [0, 0]
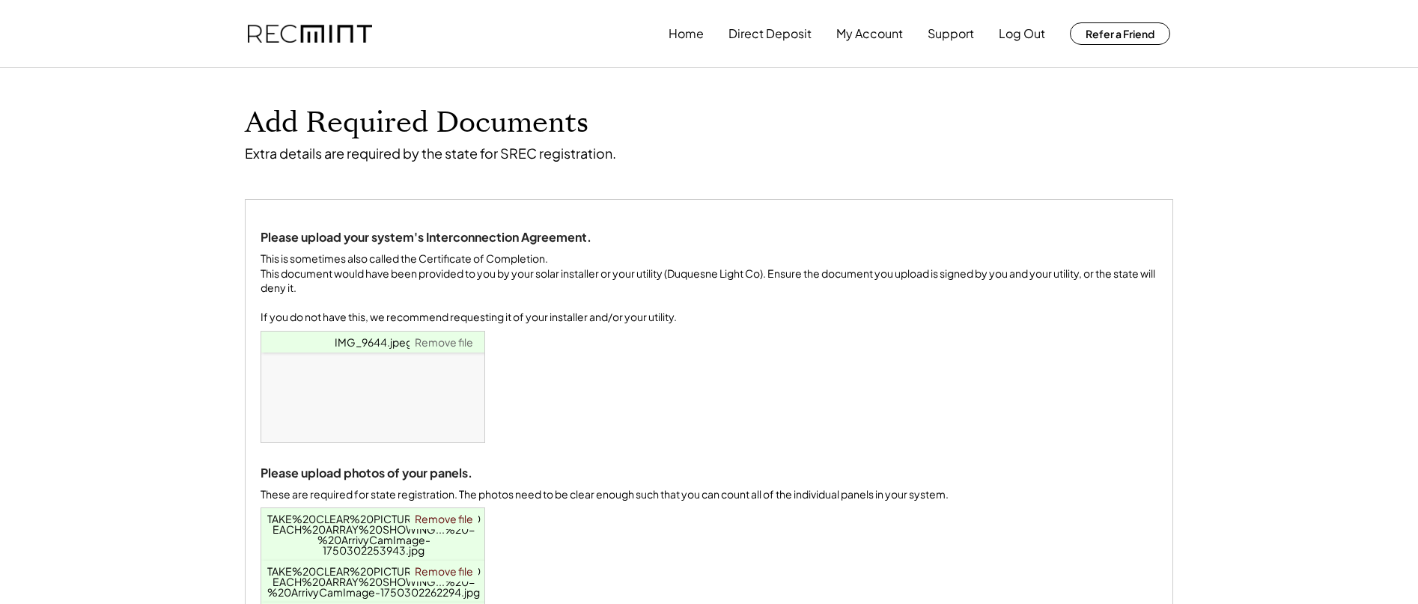
click at [445, 353] on link "Remove file" at bounding box center [444, 342] width 69 height 21
click at [874, 29] on button "My Account" at bounding box center [869, 34] width 67 height 30
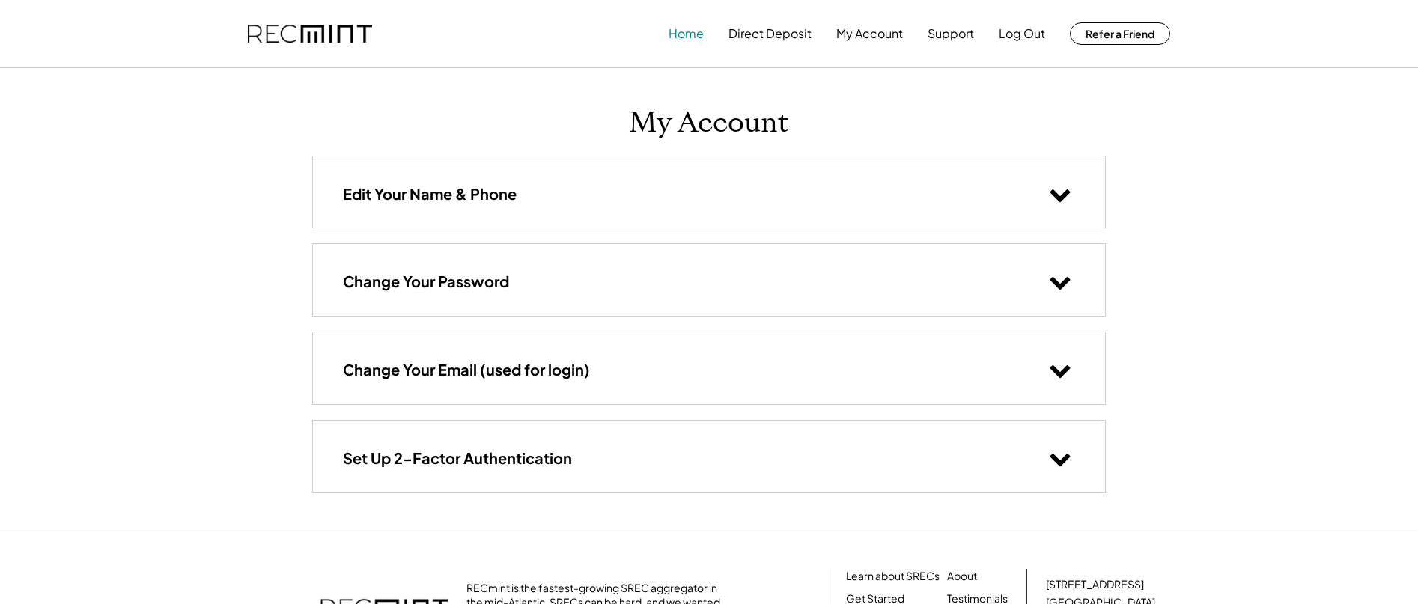
click at [684, 29] on button "Home" at bounding box center [686, 34] width 35 height 30
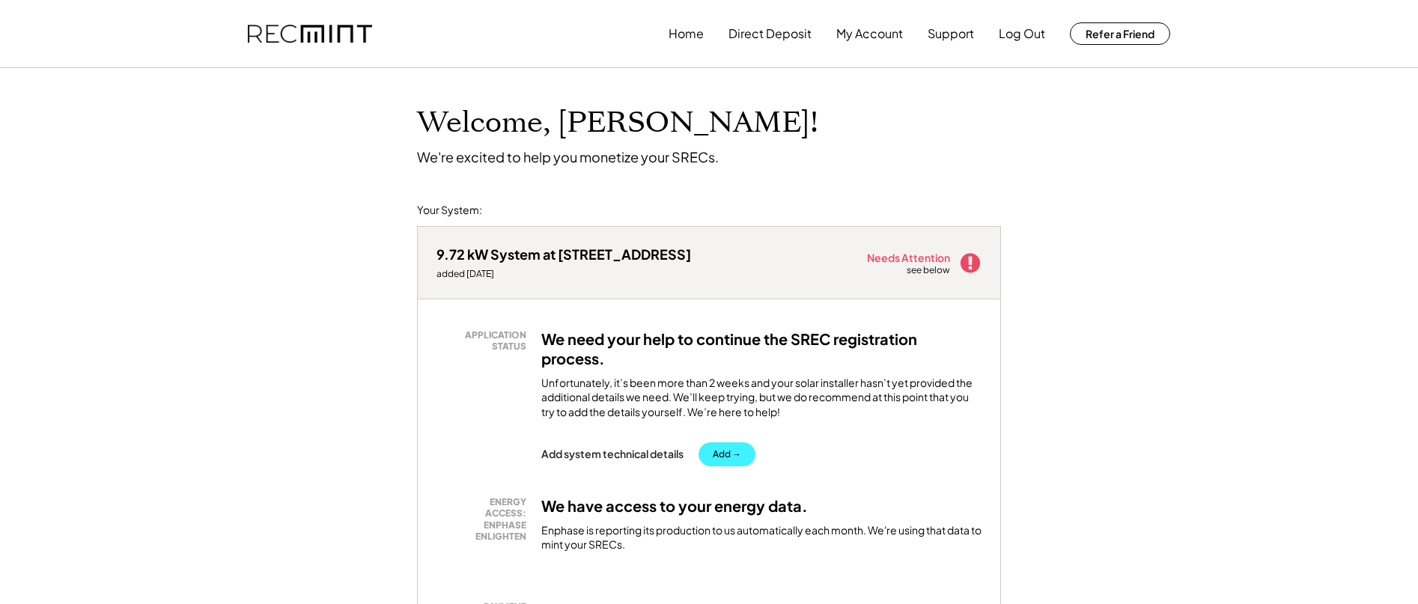
click at [729, 452] on button "Add →" at bounding box center [727, 455] width 57 height 24
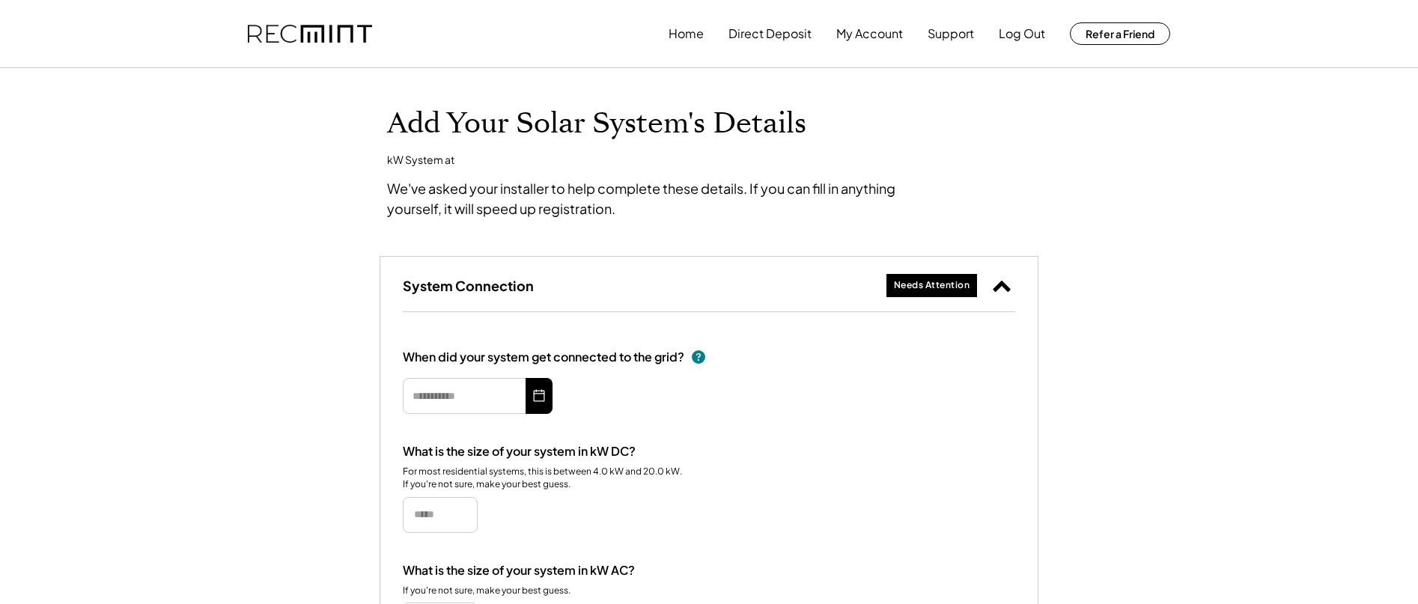
type input "*********"
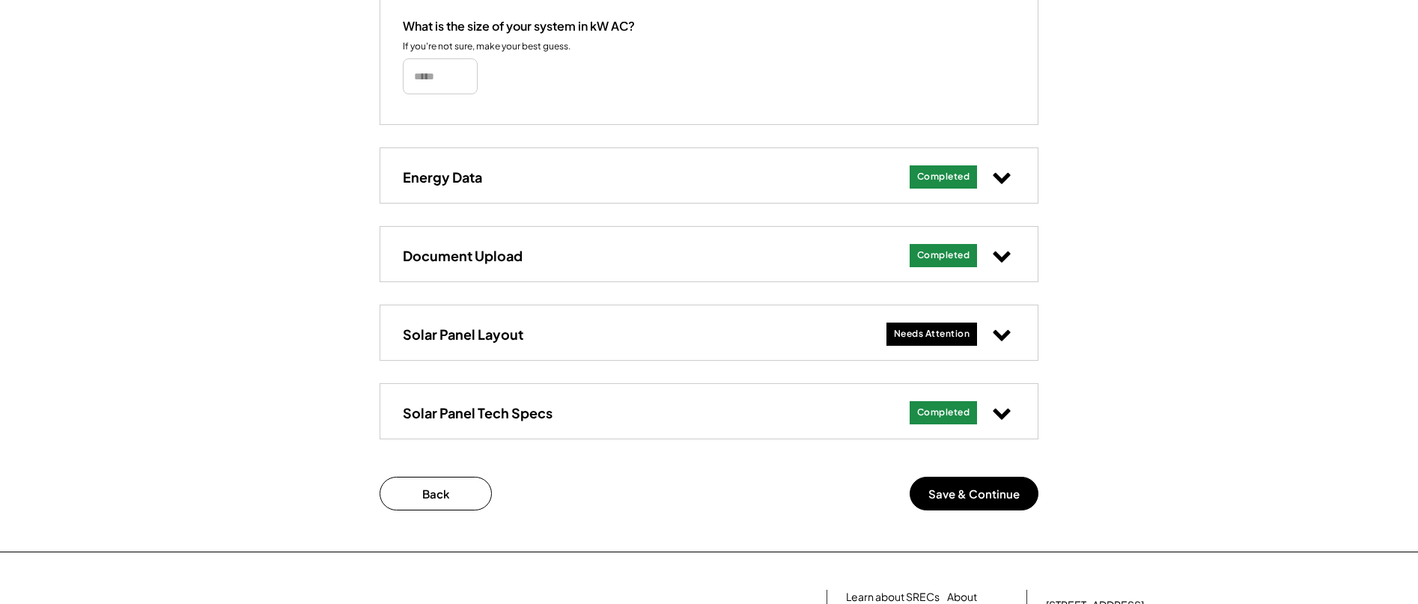
scroll to position [548, 0]
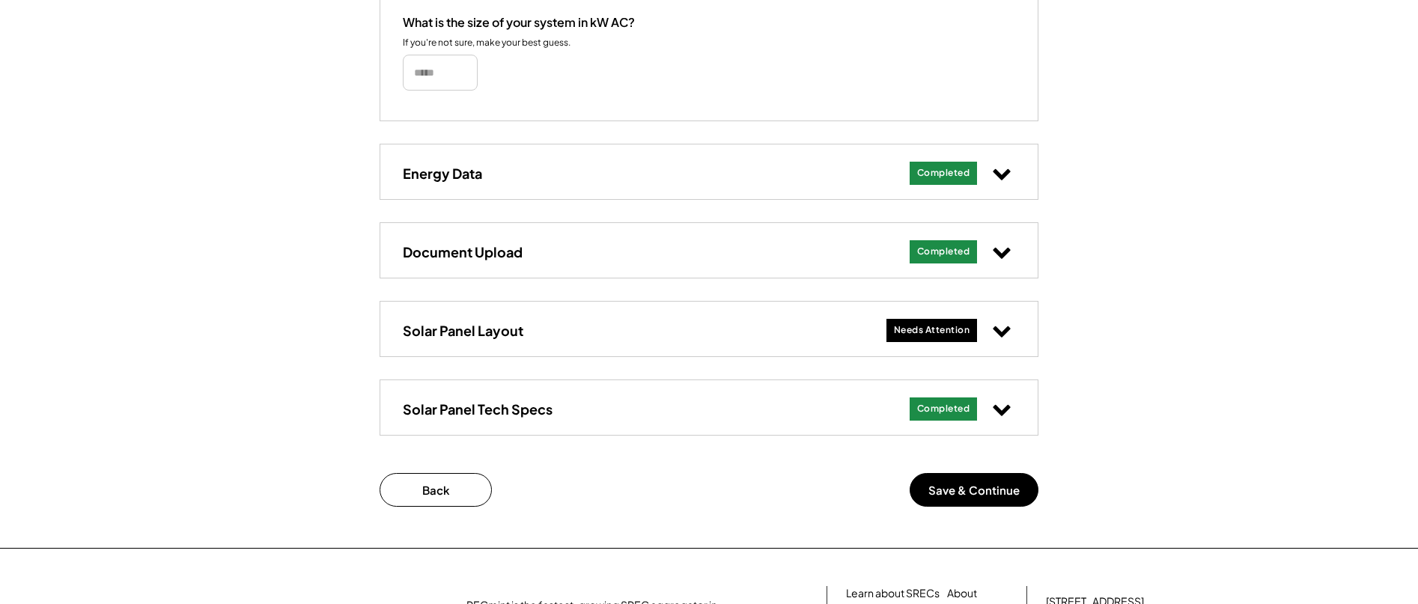
click at [1003, 333] on use at bounding box center [1001, 331] width 17 height 11
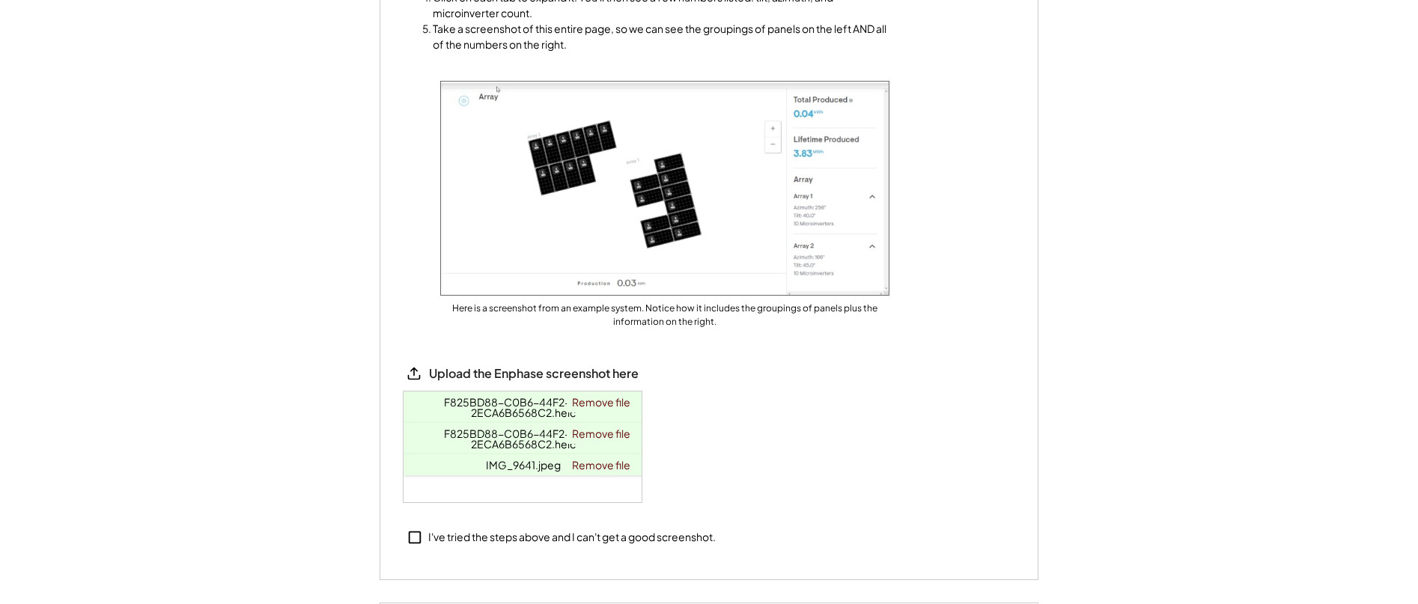
scroll to position [1102, 0]
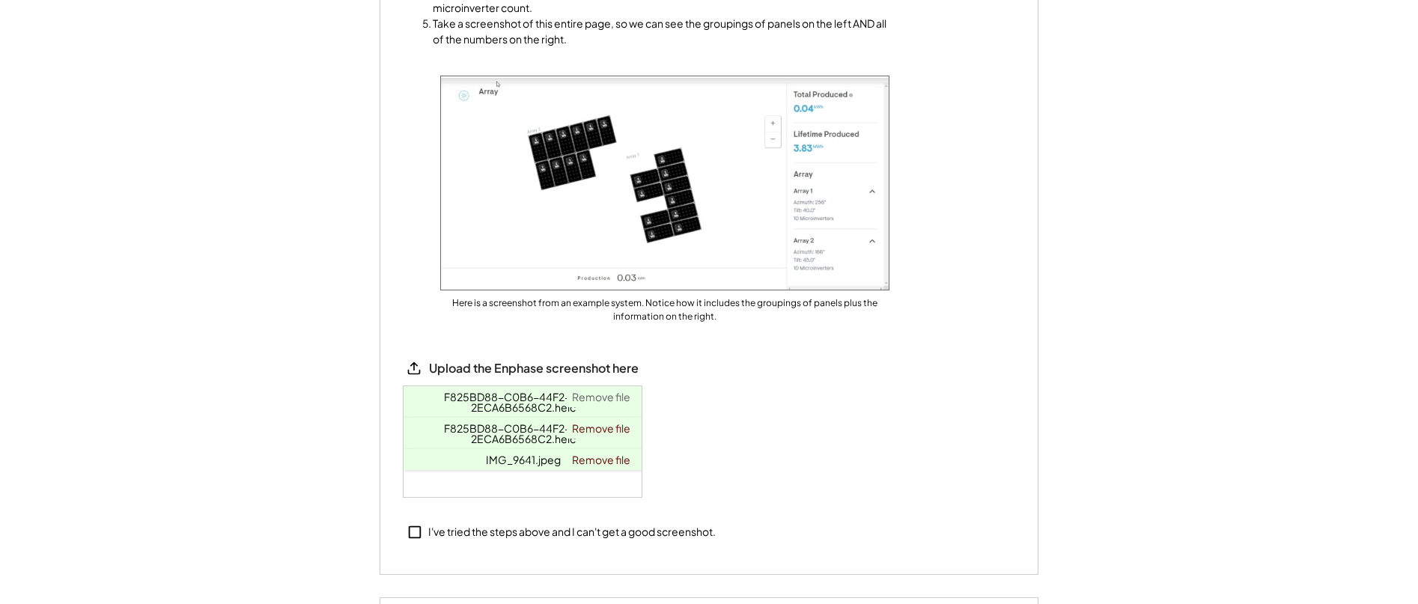
click at [610, 394] on link "Remove file" at bounding box center [601, 396] width 69 height 21
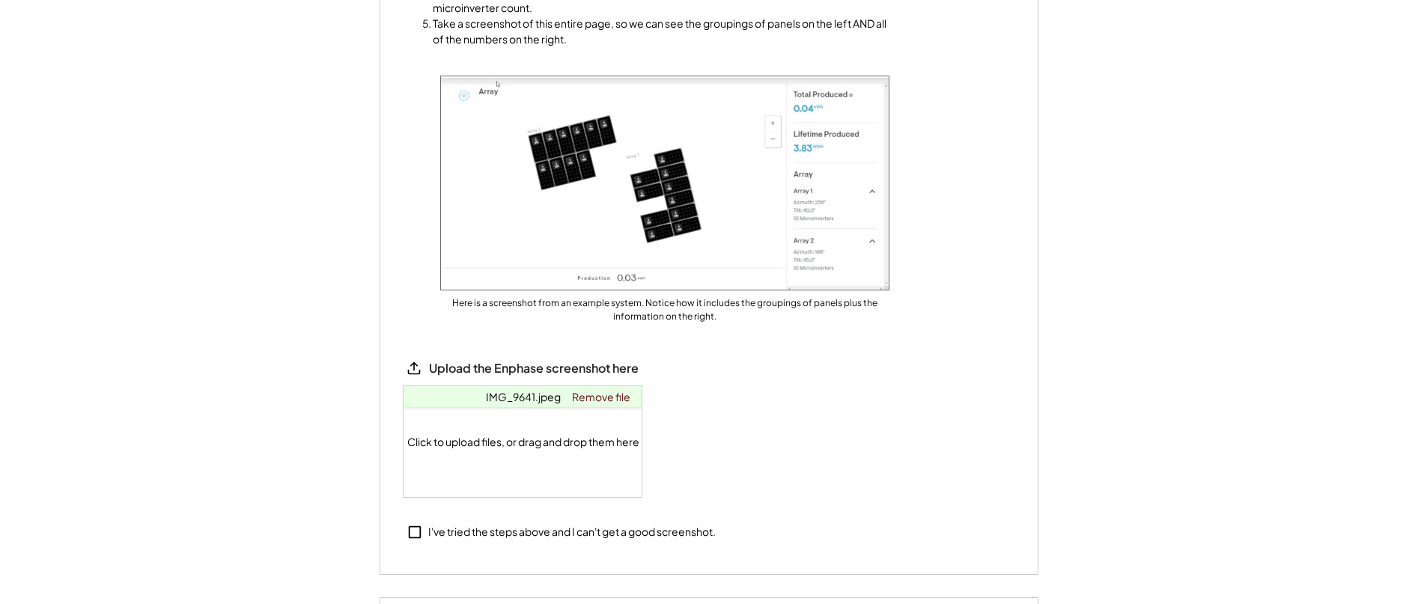
click at [610, 394] on link "Remove file" at bounding box center [601, 396] width 69 height 21
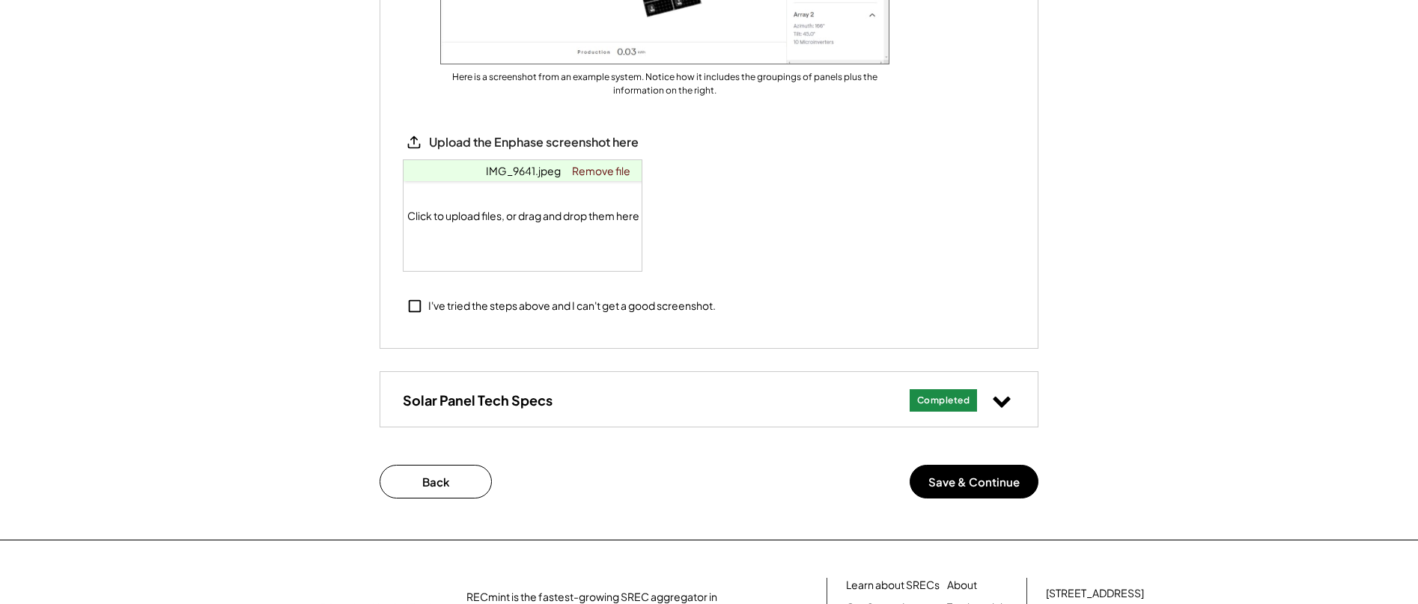
scroll to position [1333, 0]
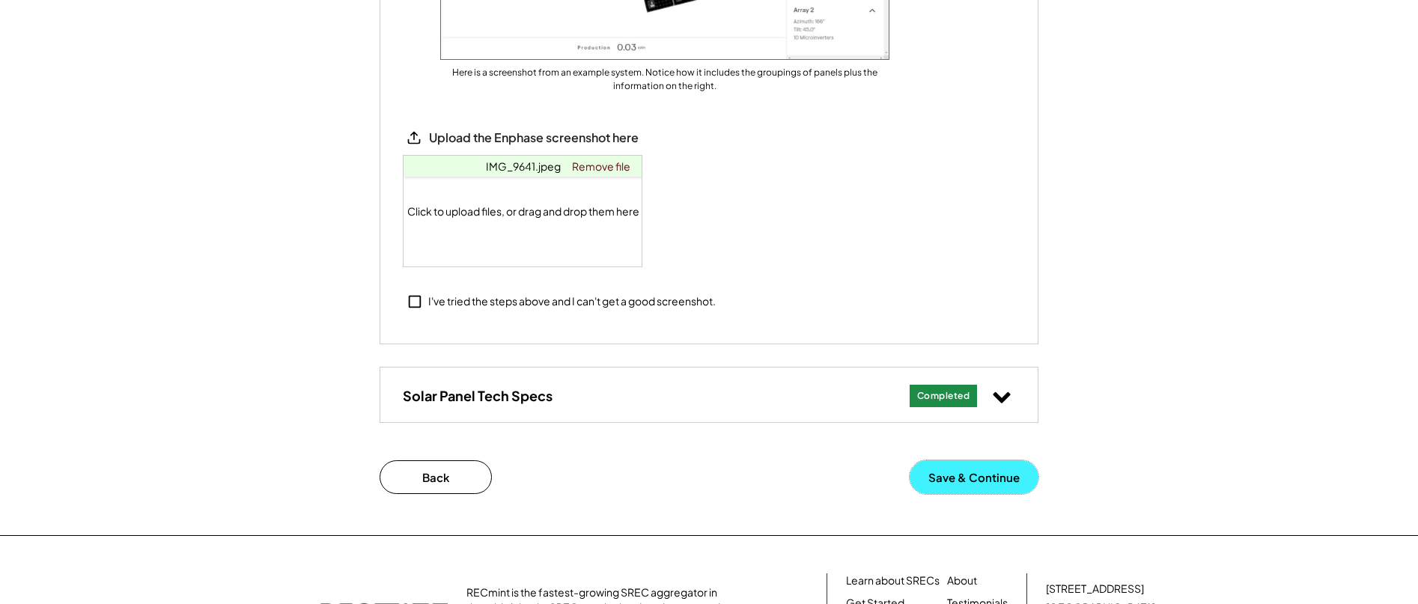
click at [970, 482] on button "Save & Continue" at bounding box center [974, 478] width 129 height 34
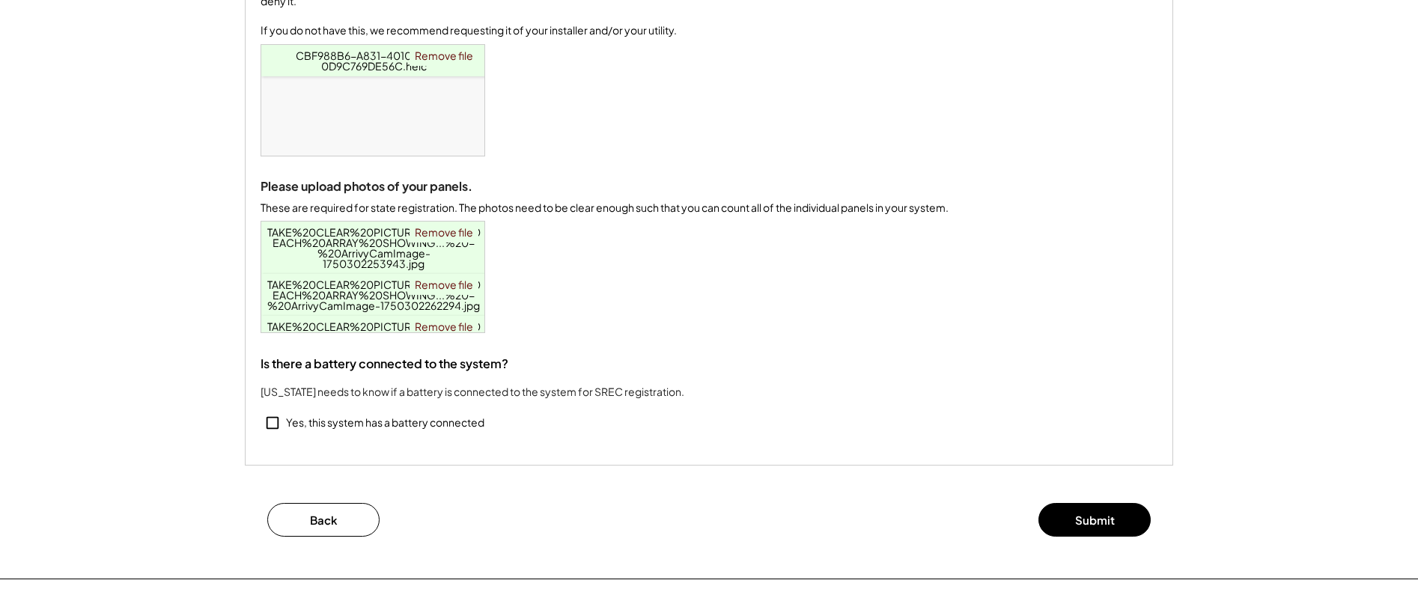
scroll to position [288, 0]
click at [1087, 532] on button "Submit" at bounding box center [1095, 519] width 112 height 34
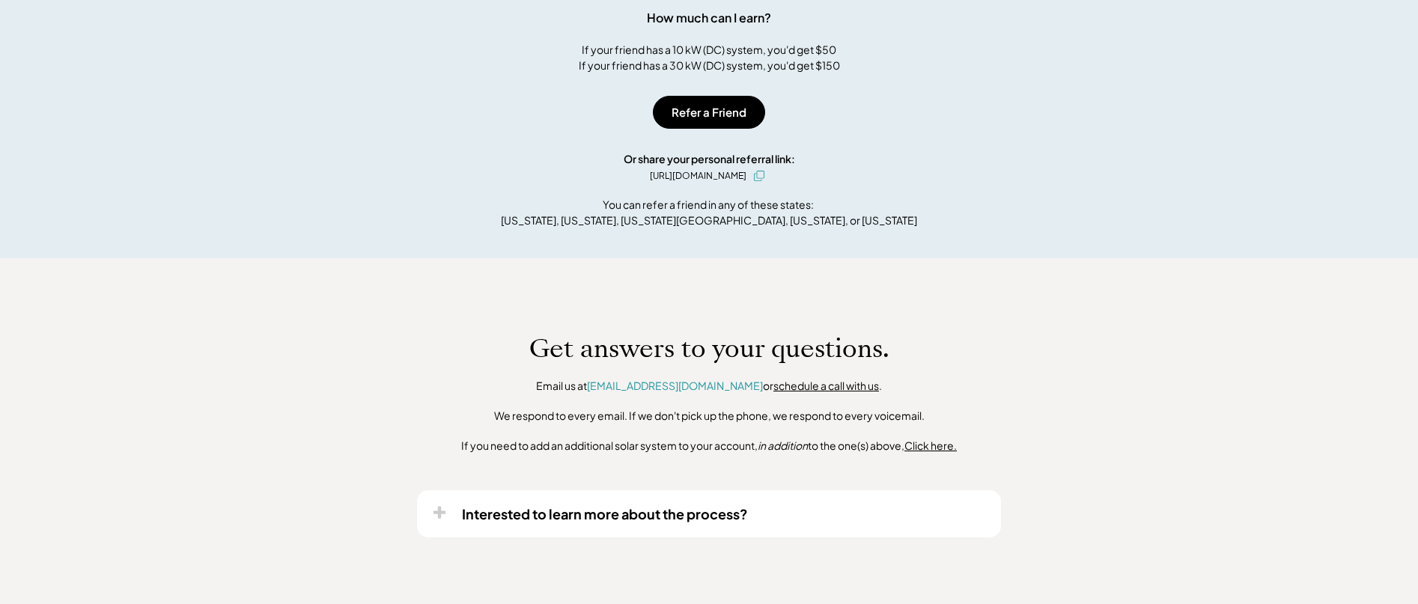
scroll to position [822, 0]
